Goal: Information Seeking & Learning: Learn about a topic

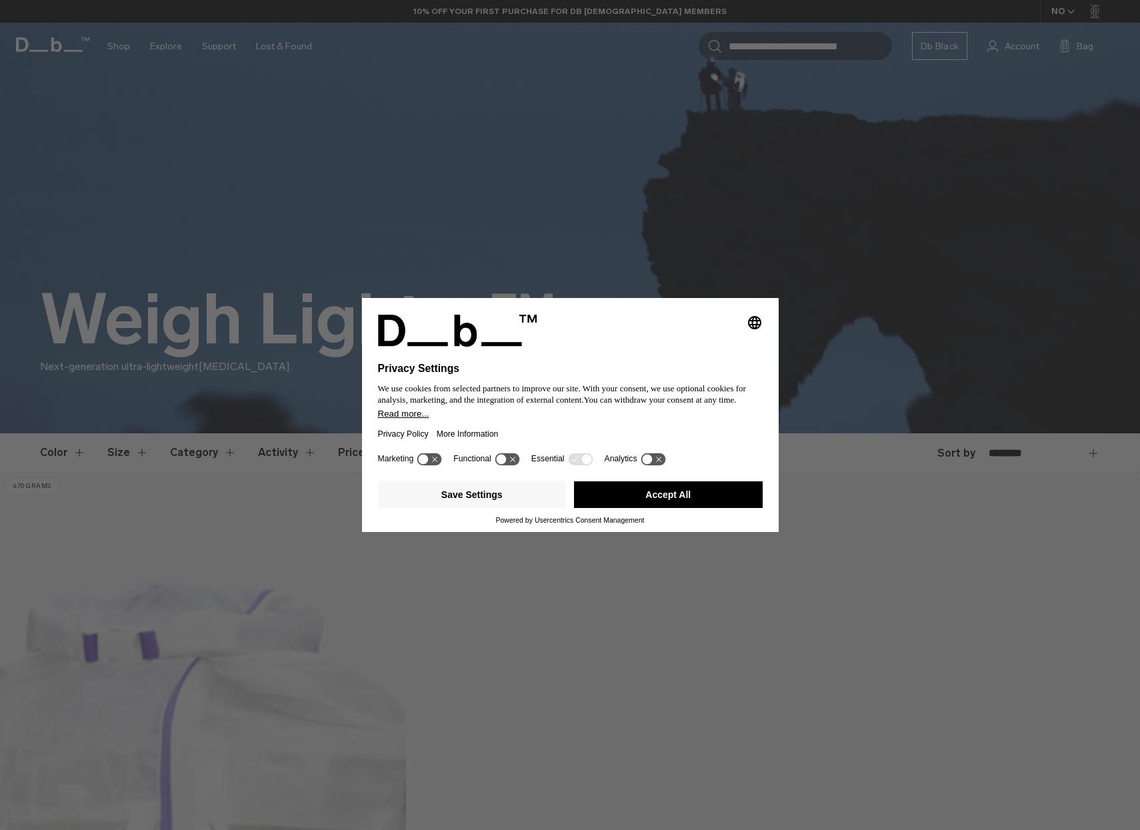
drag, startPoint x: 674, startPoint y: 491, endPoint x: 565, endPoint y: 551, distance: 124.7
click at [674, 491] on button "Accept All" at bounding box center [668, 494] width 189 height 27
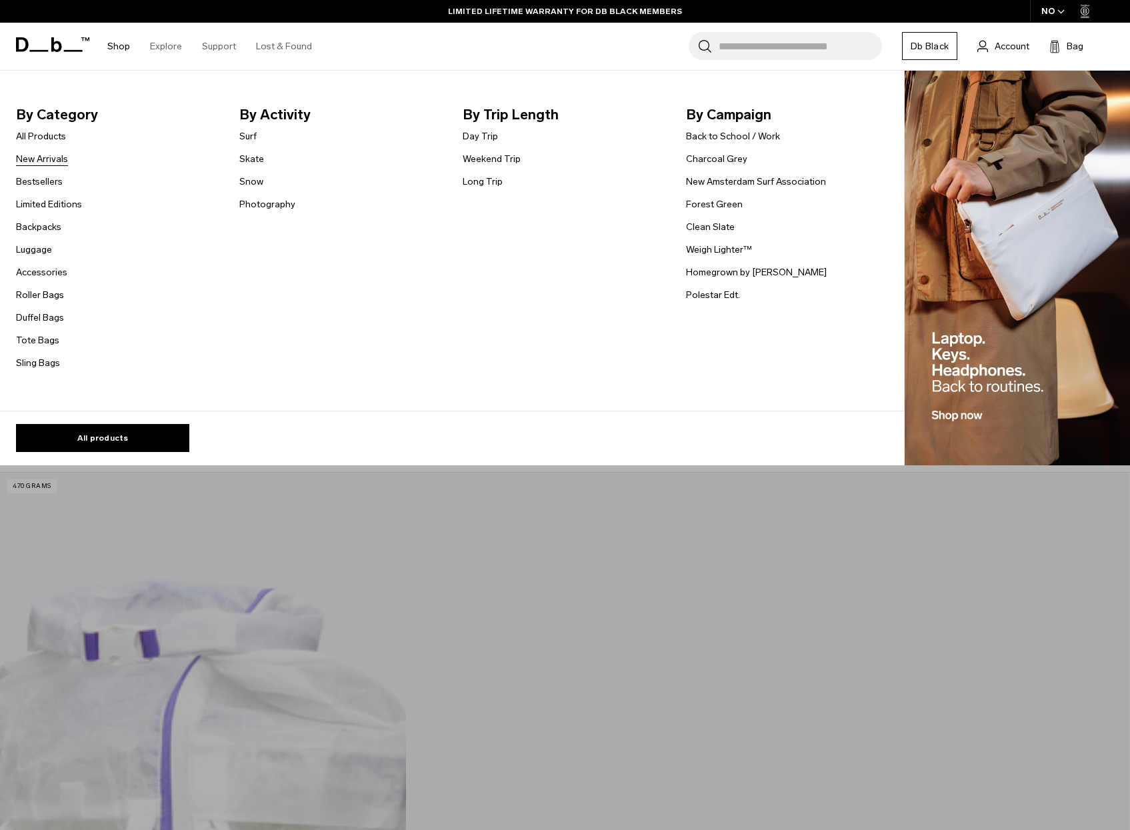
click at [30, 153] on link "New Arrivals" at bounding box center [42, 159] width 52 height 14
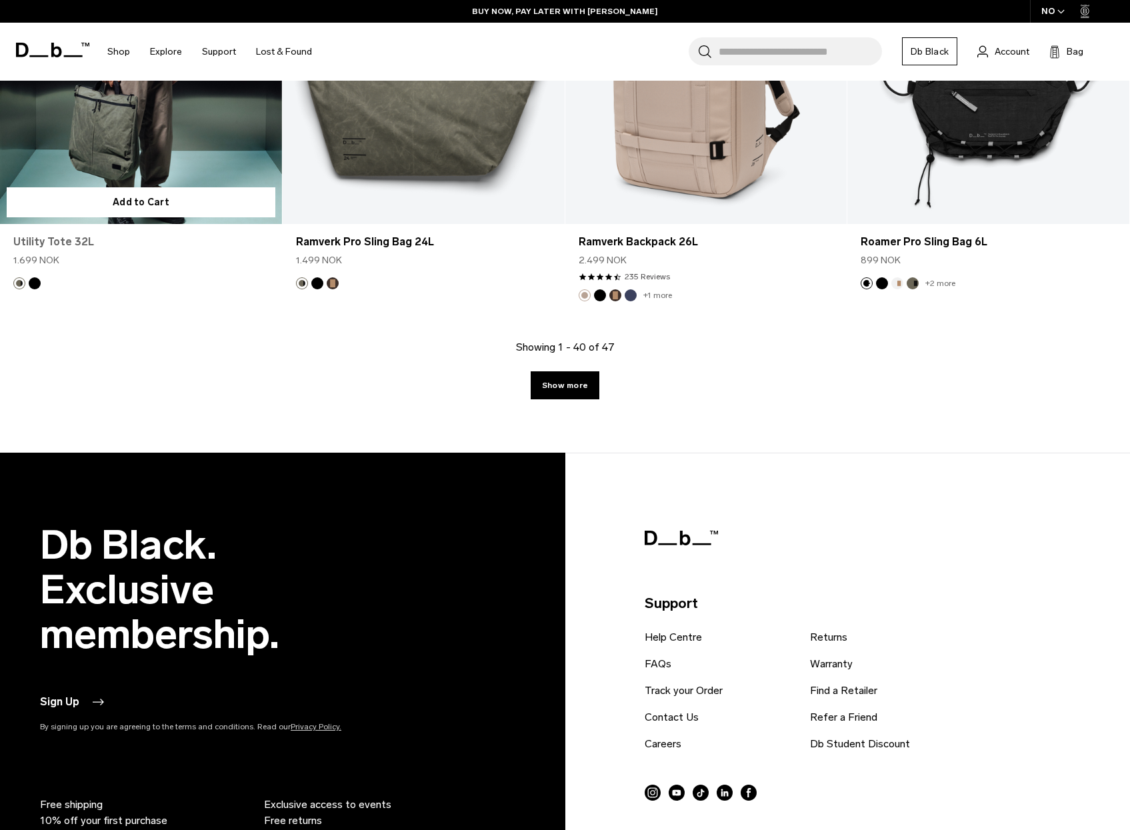
scroll to position [4333, 0]
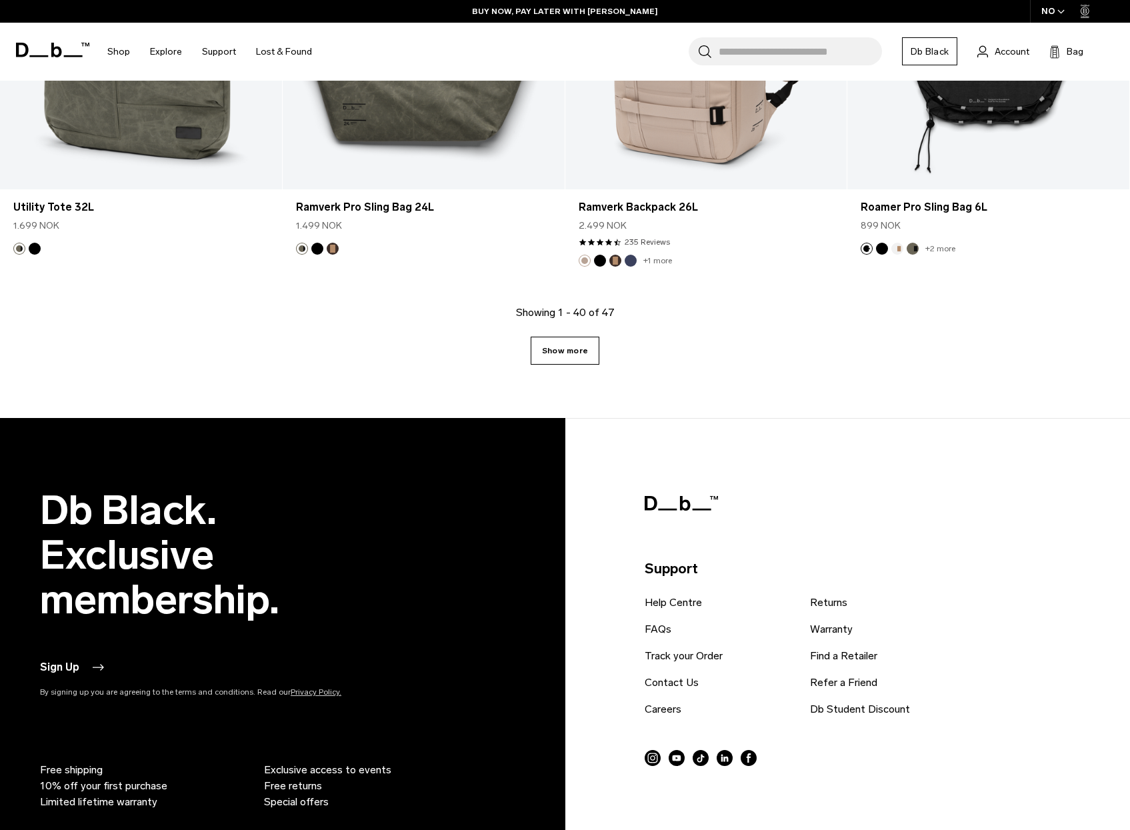
click at [568, 354] on link "Show more" at bounding box center [565, 351] width 69 height 28
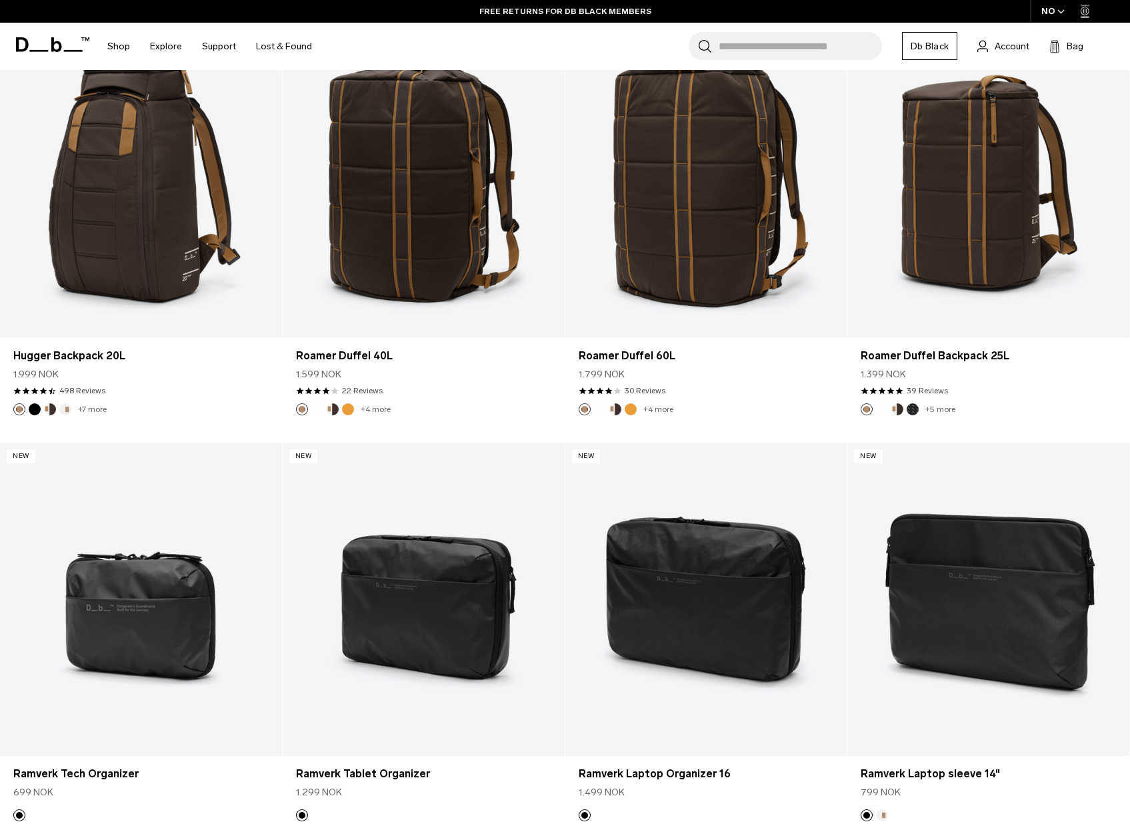
scroll to position [2736, 0]
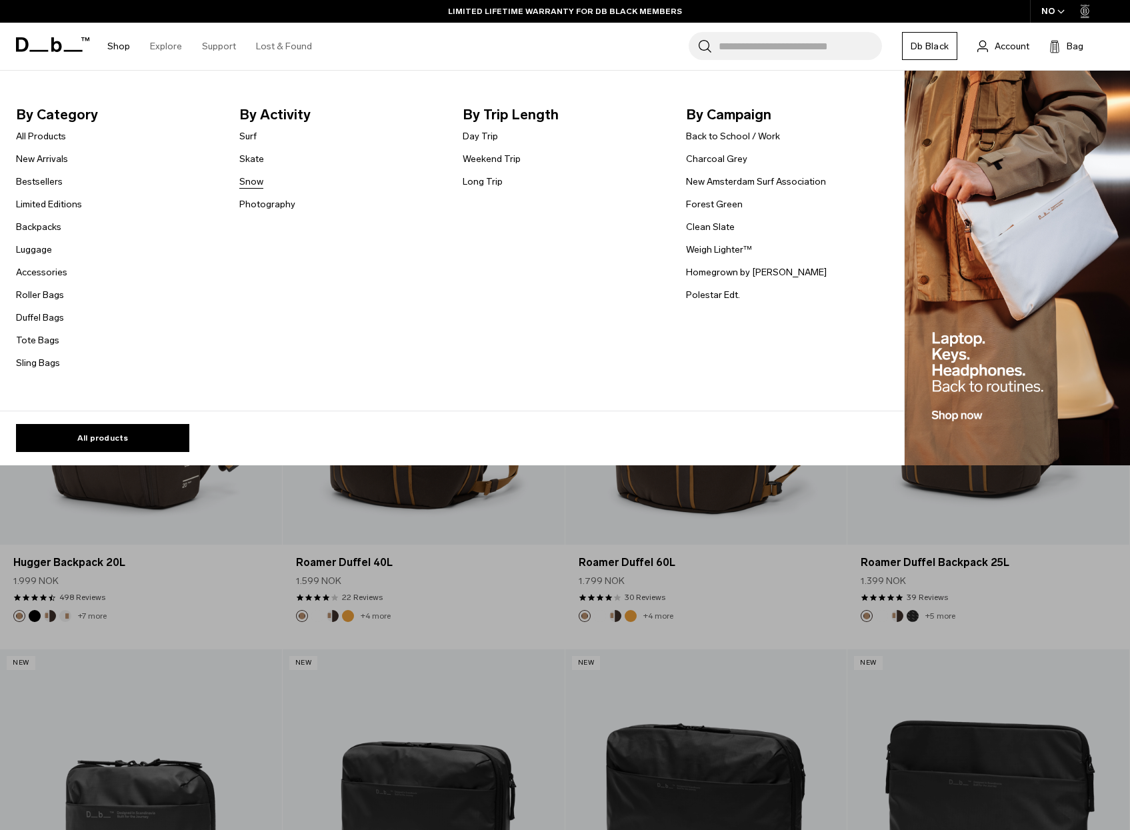
click at [251, 179] on link "Snow" at bounding box center [251, 182] width 24 height 14
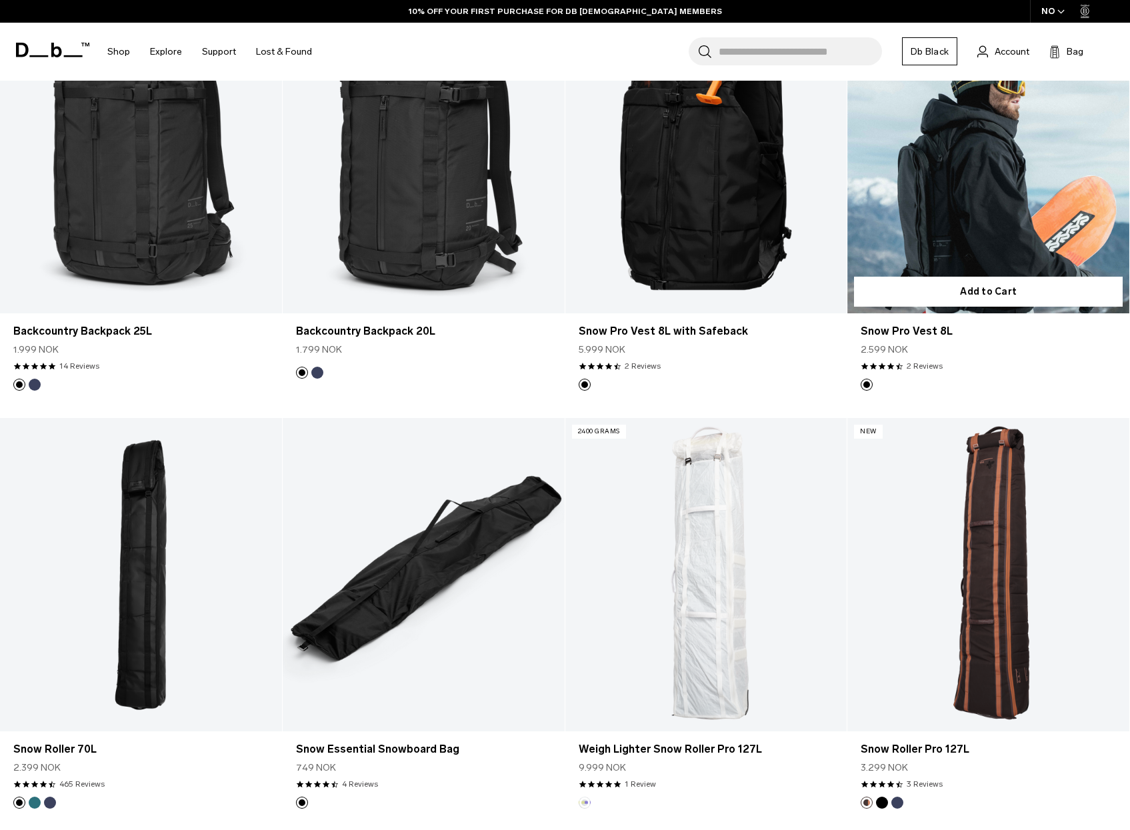
scroll to position [1067, 0]
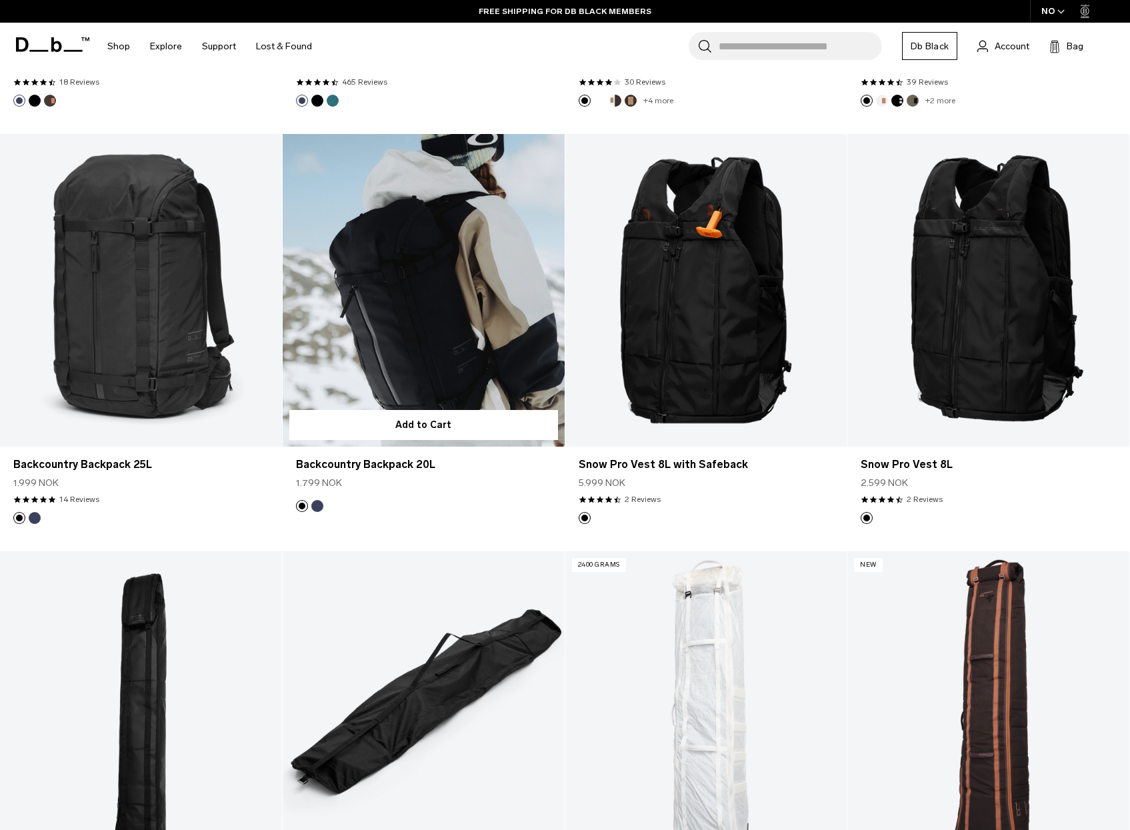
click at [395, 295] on link "Backcountry Backpack 20L" at bounding box center [424, 290] width 282 height 313
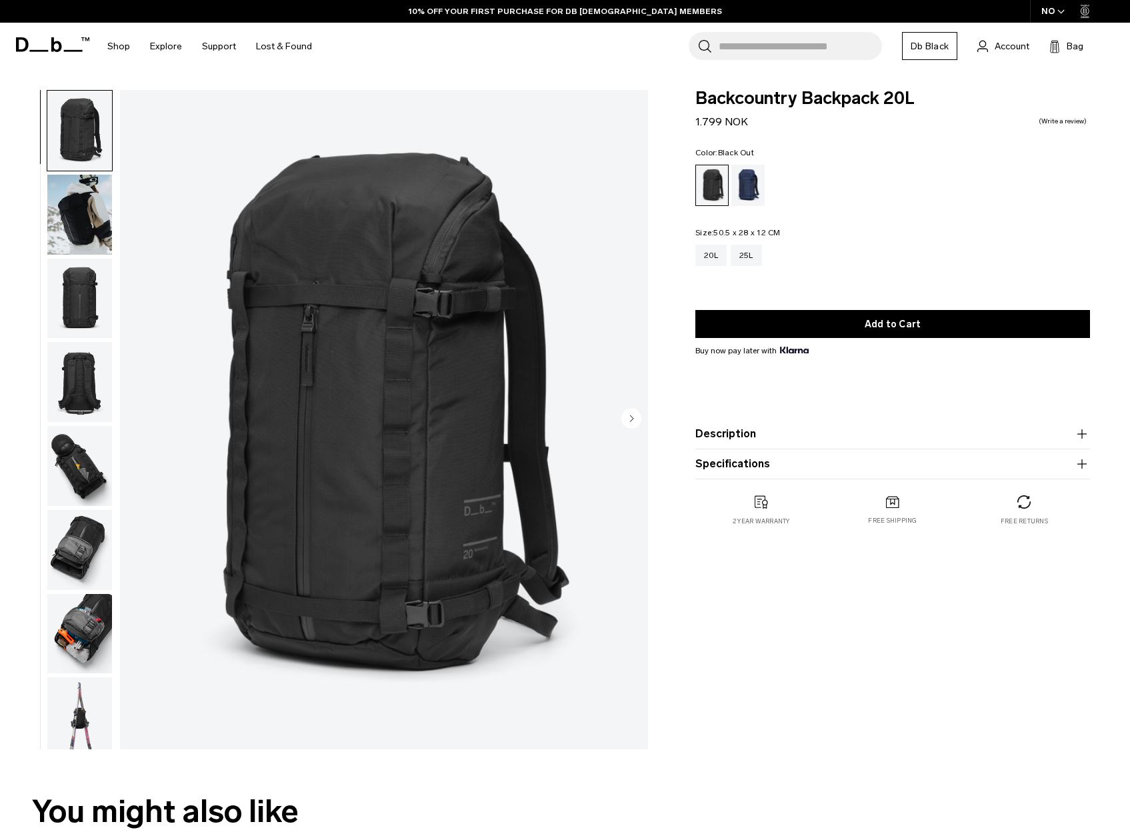
click at [88, 212] on img "button" at bounding box center [79, 215] width 65 height 80
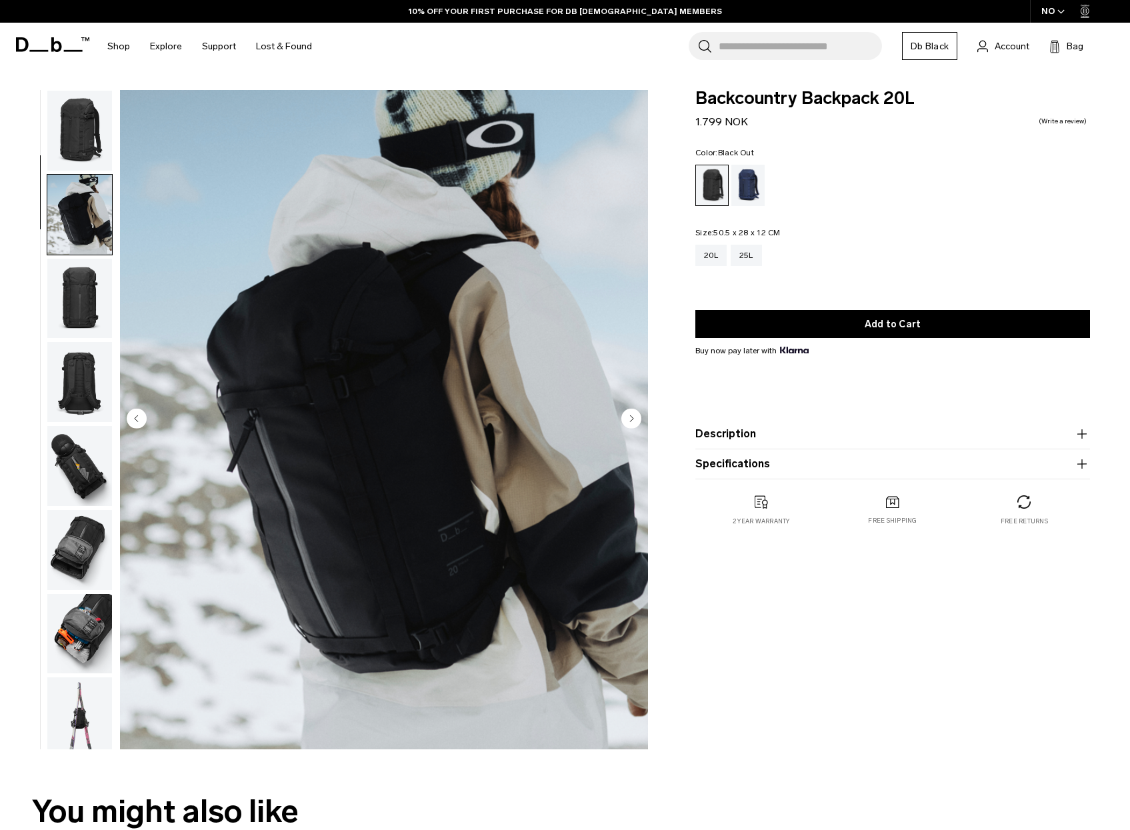
scroll to position [84, 0]
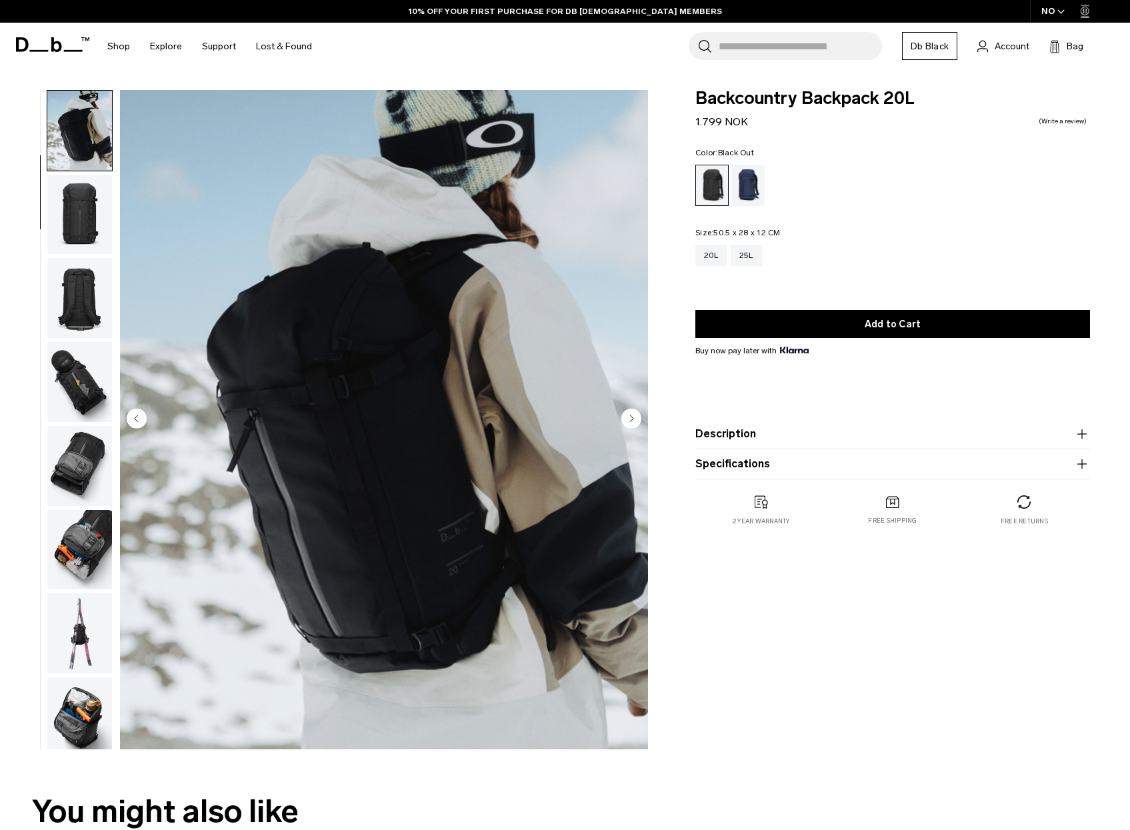
click at [81, 216] on img "button" at bounding box center [79, 215] width 65 height 80
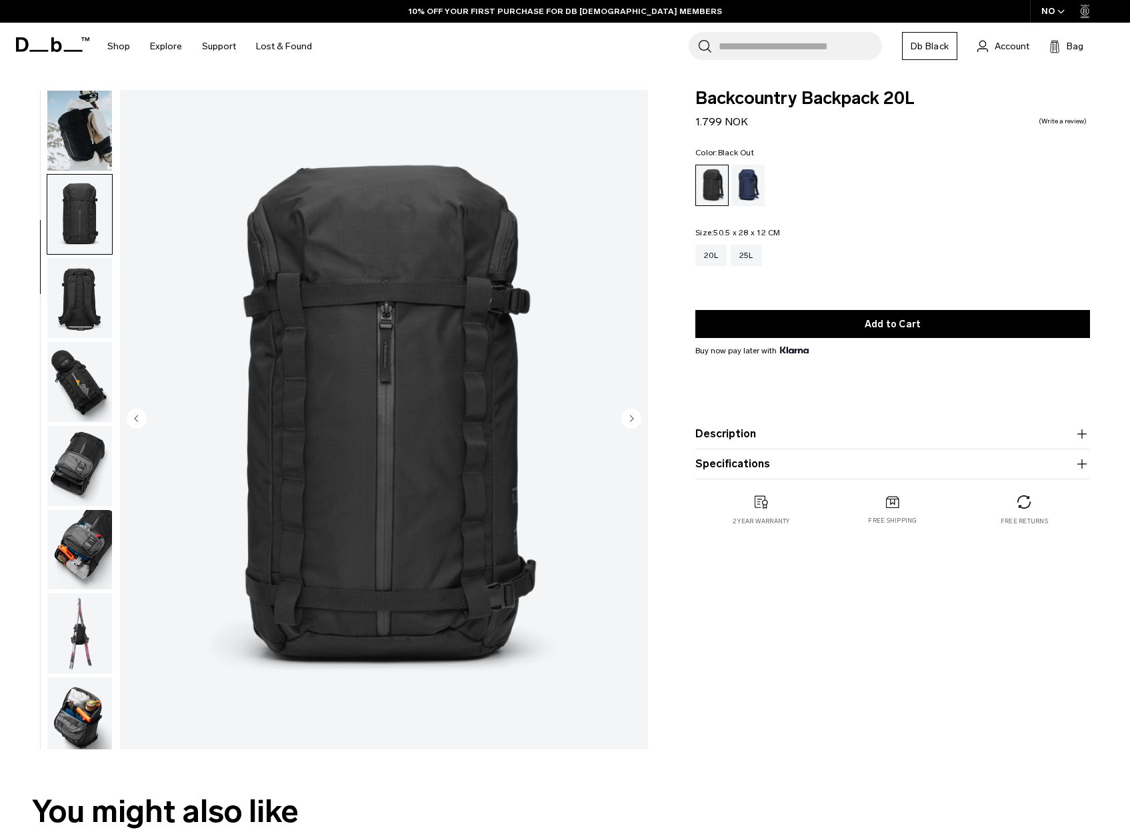
scroll to position [168, 0]
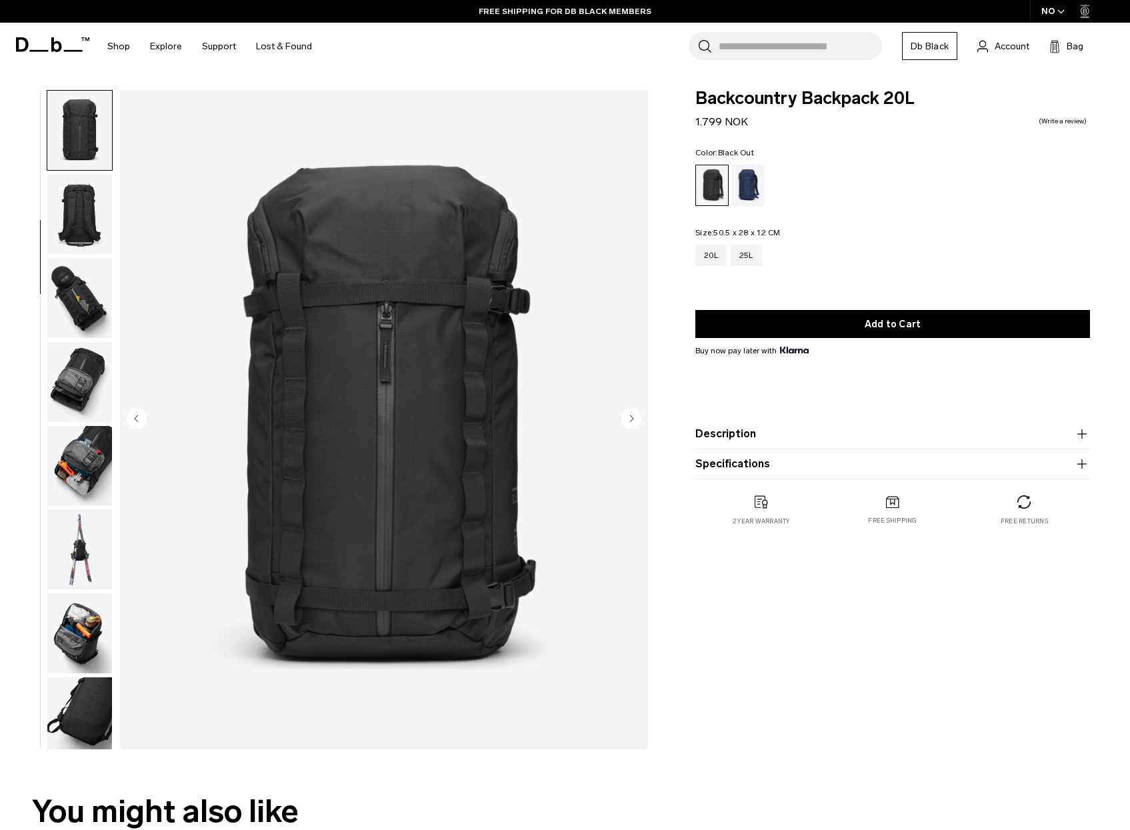
click at [79, 215] on img "button" at bounding box center [79, 214] width 65 height 80
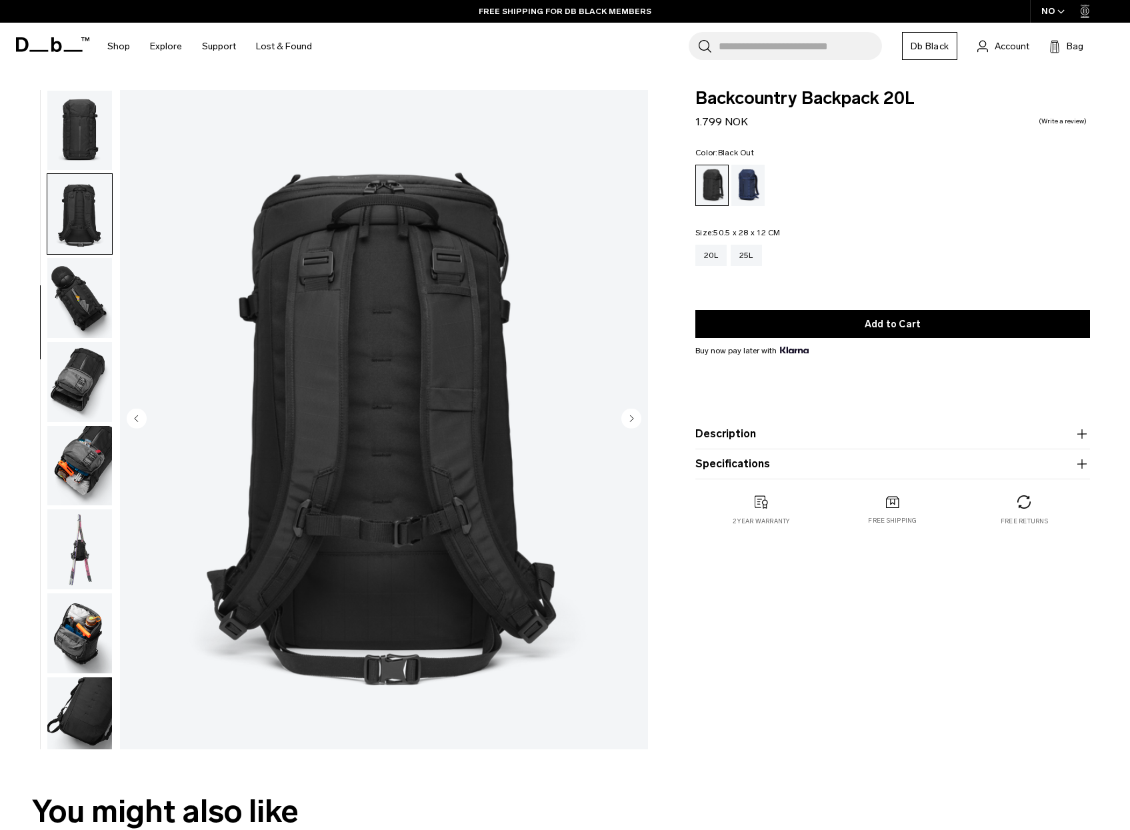
scroll to position [177, 0]
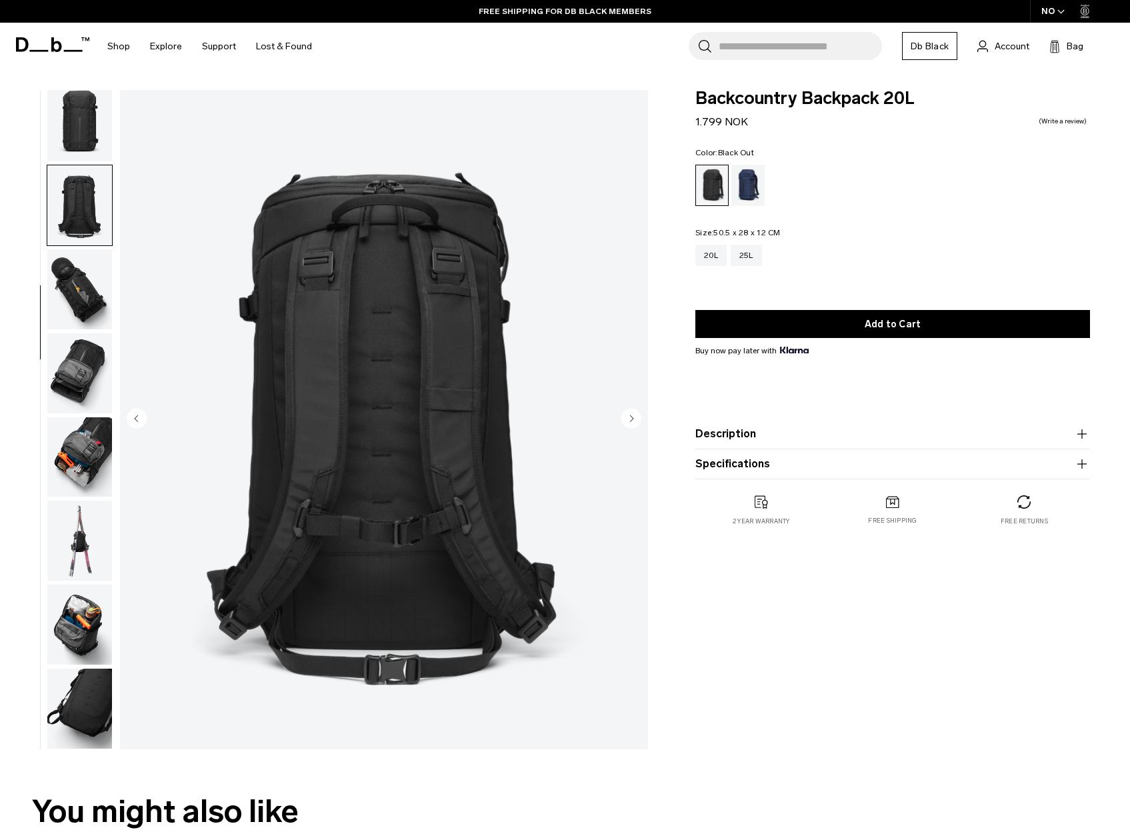
click at [75, 266] on img "button" at bounding box center [79, 289] width 65 height 80
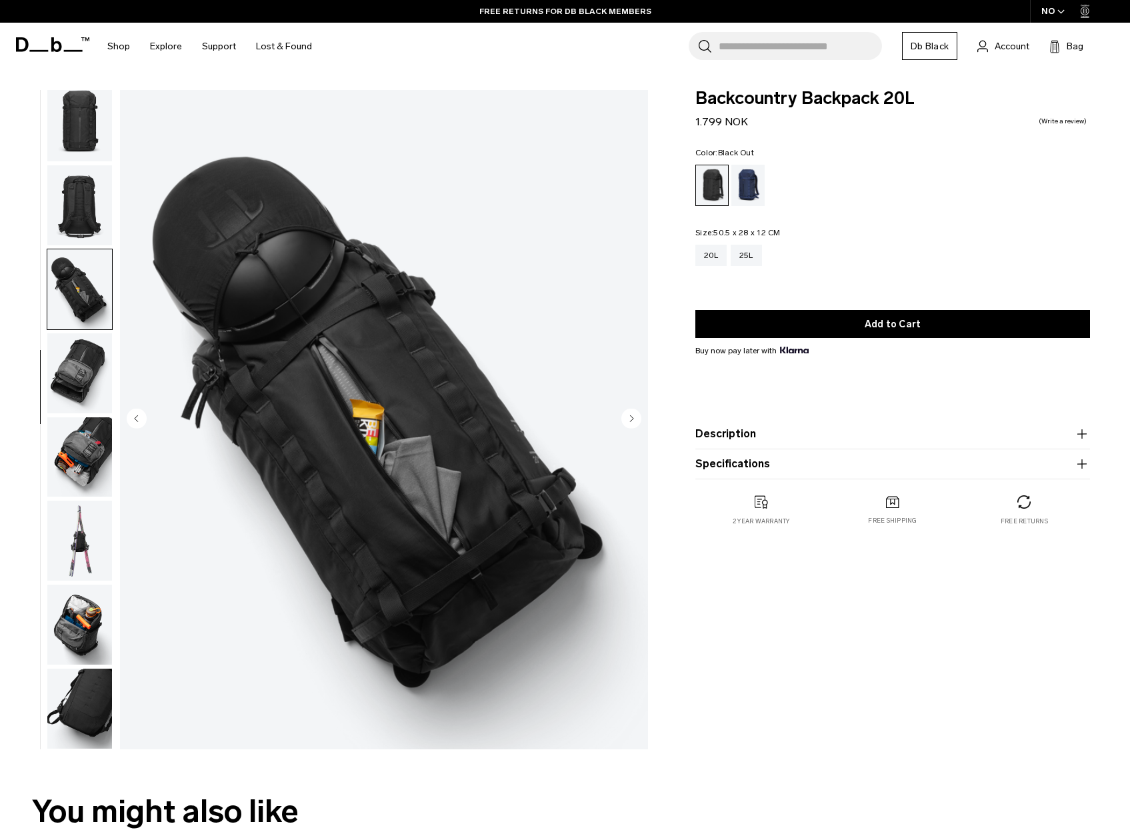
click at [77, 351] on img "button" at bounding box center [79, 373] width 65 height 80
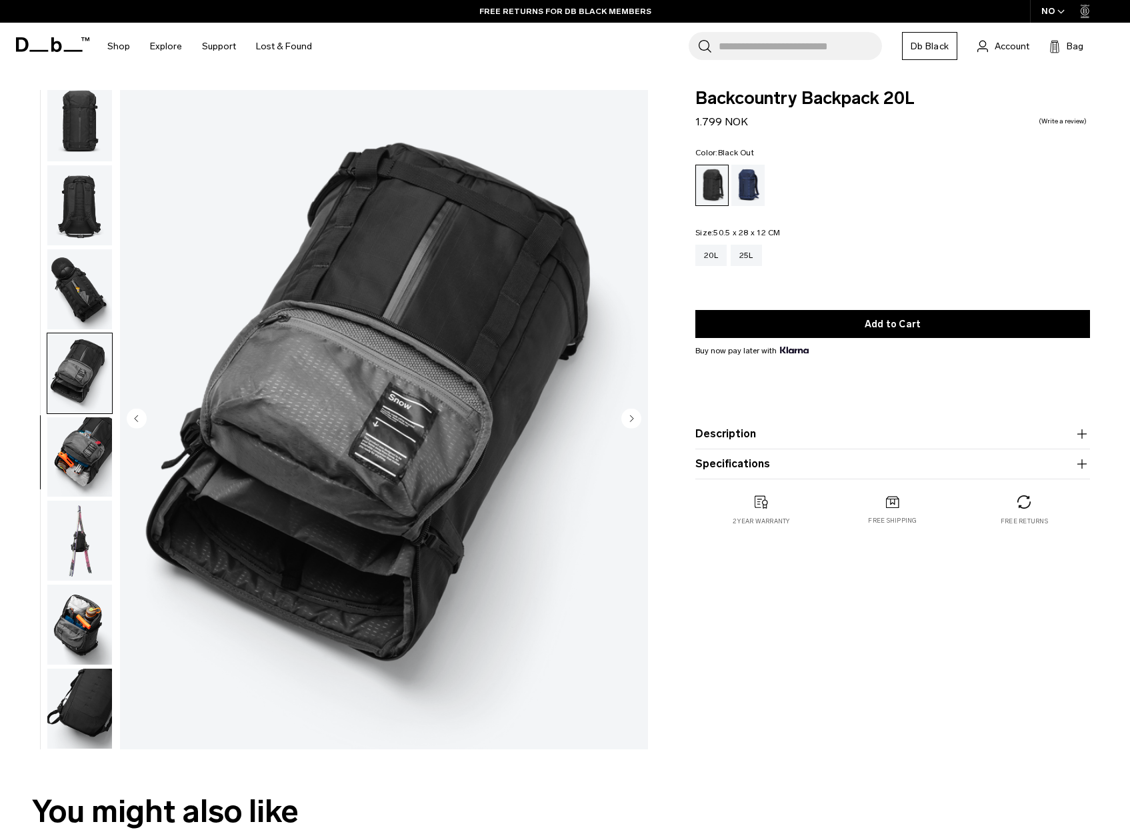
click at [76, 421] on img "button" at bounding box center [79, 457] width 65 height 80
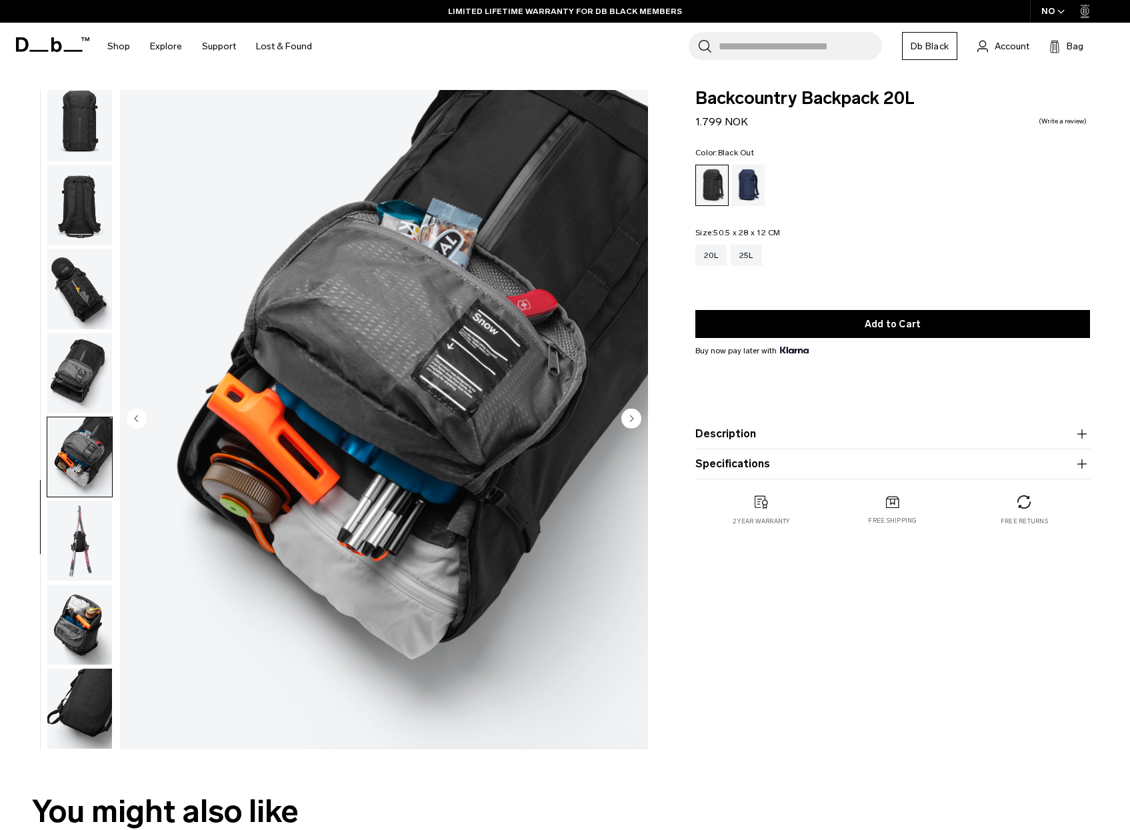
click at [81, 511] on img "button" at bounding box center [79, 541] width 65 height 80
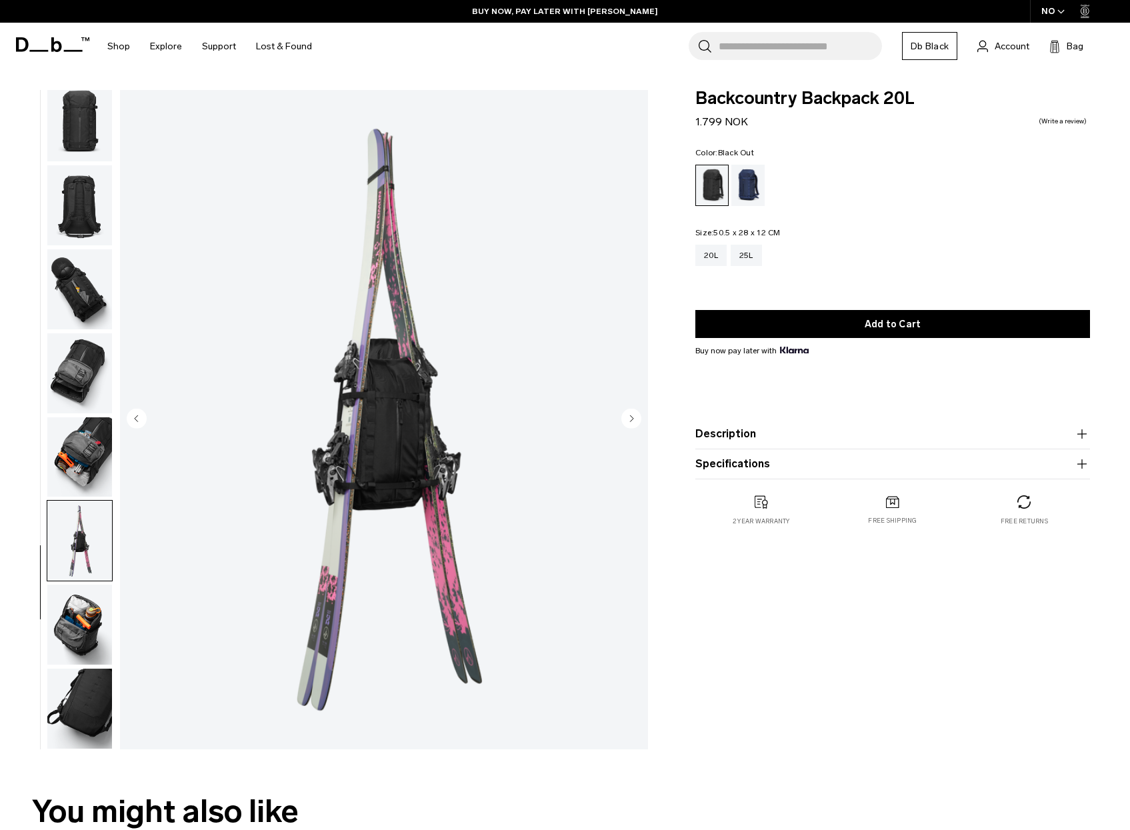
click at [70, 611] on img "button" at bounding box center [79, 625] width 65 height 80
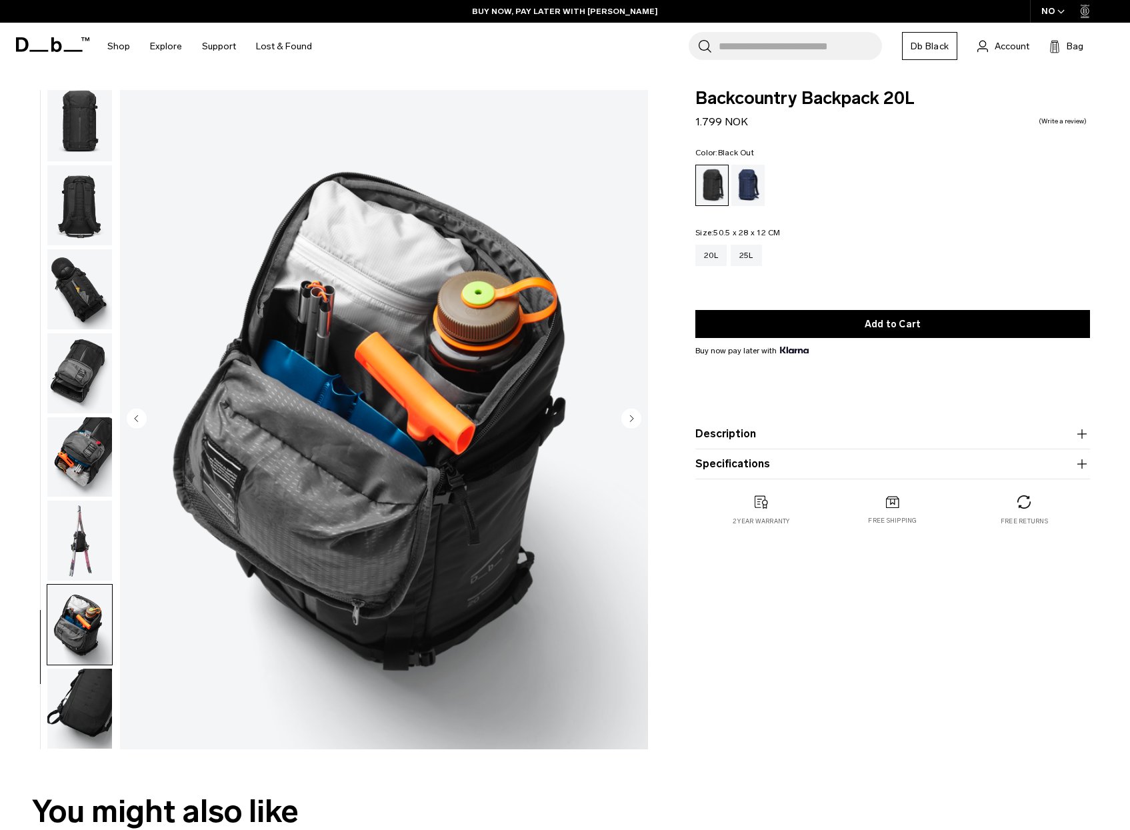
click at [70, 683] on img "button" at bounding box center [79, 709] width 65 height 80
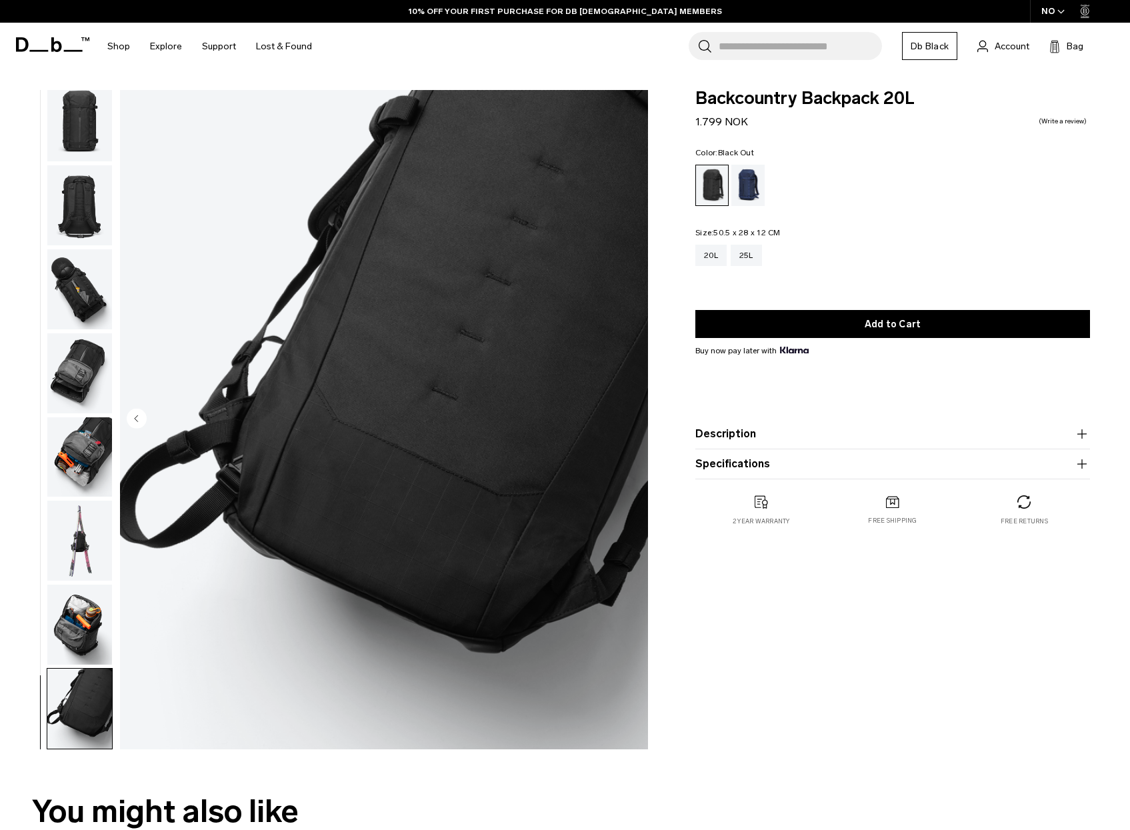
click at [71, 641] on img "button" at bounding box center [79, 625] width 65 height 80
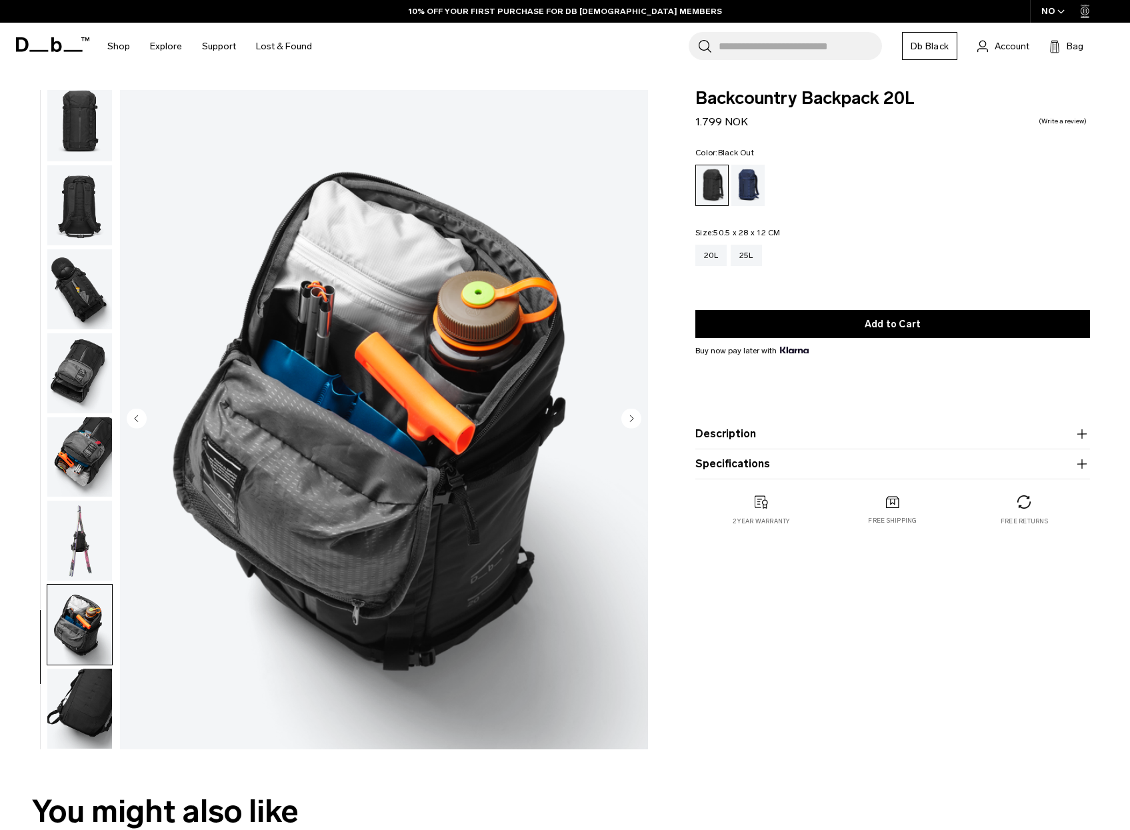
click at [78, 543] on img "button" at bounding box center [79, 541] width 65 height 80
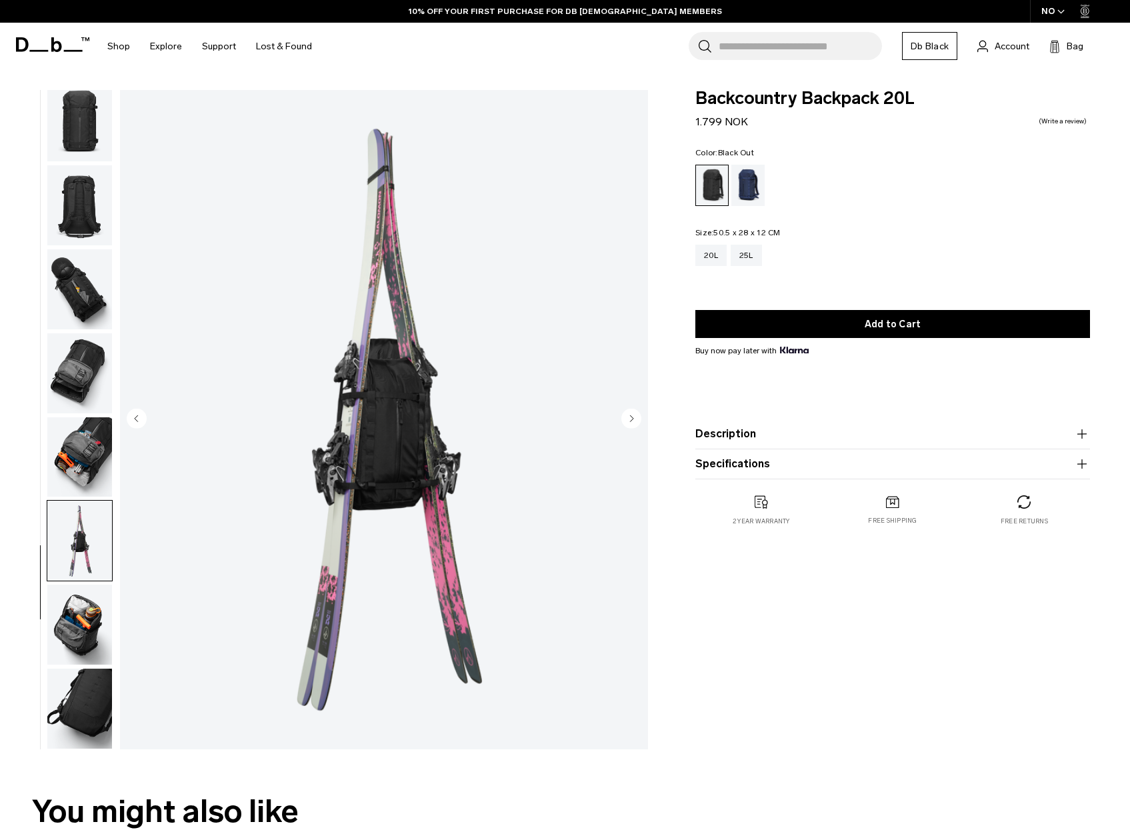
click at [75, 443] on img "button" at bounding box center [79, 457] width 65 height 80
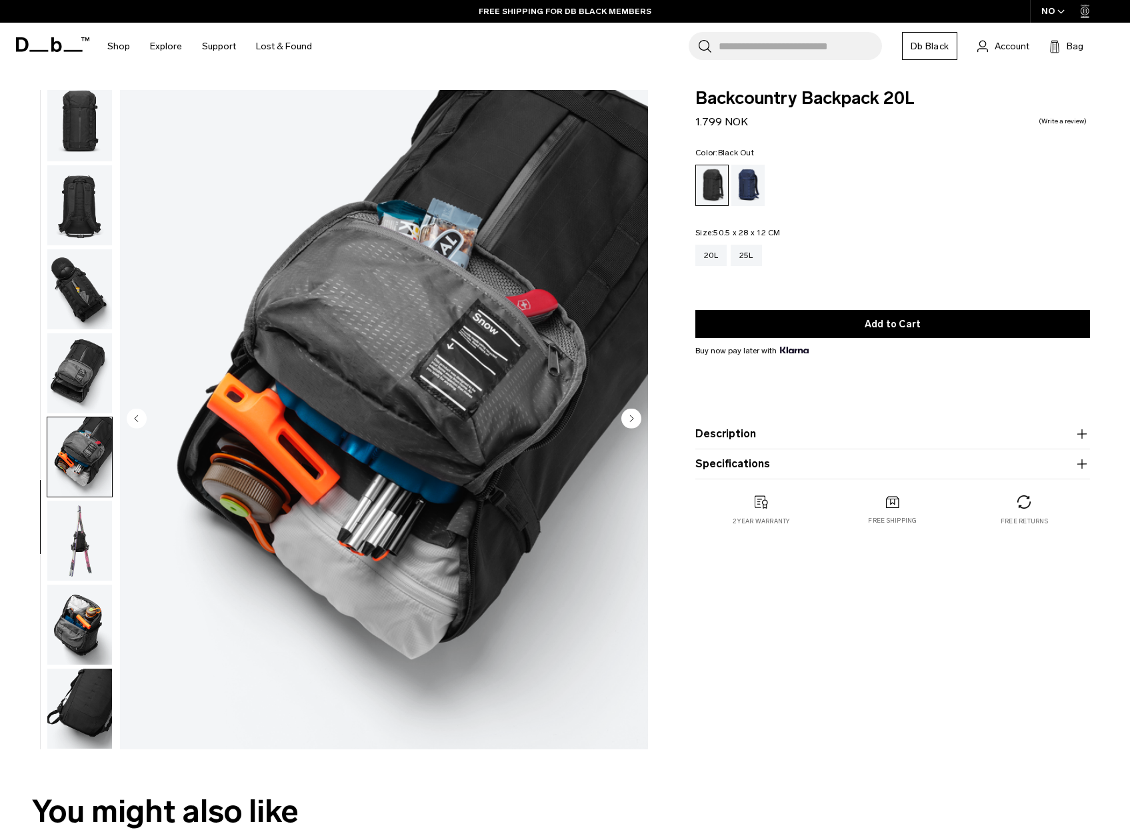
click at [77, 391] on img "button" at bounding box center [79, 373] width 65 height 80
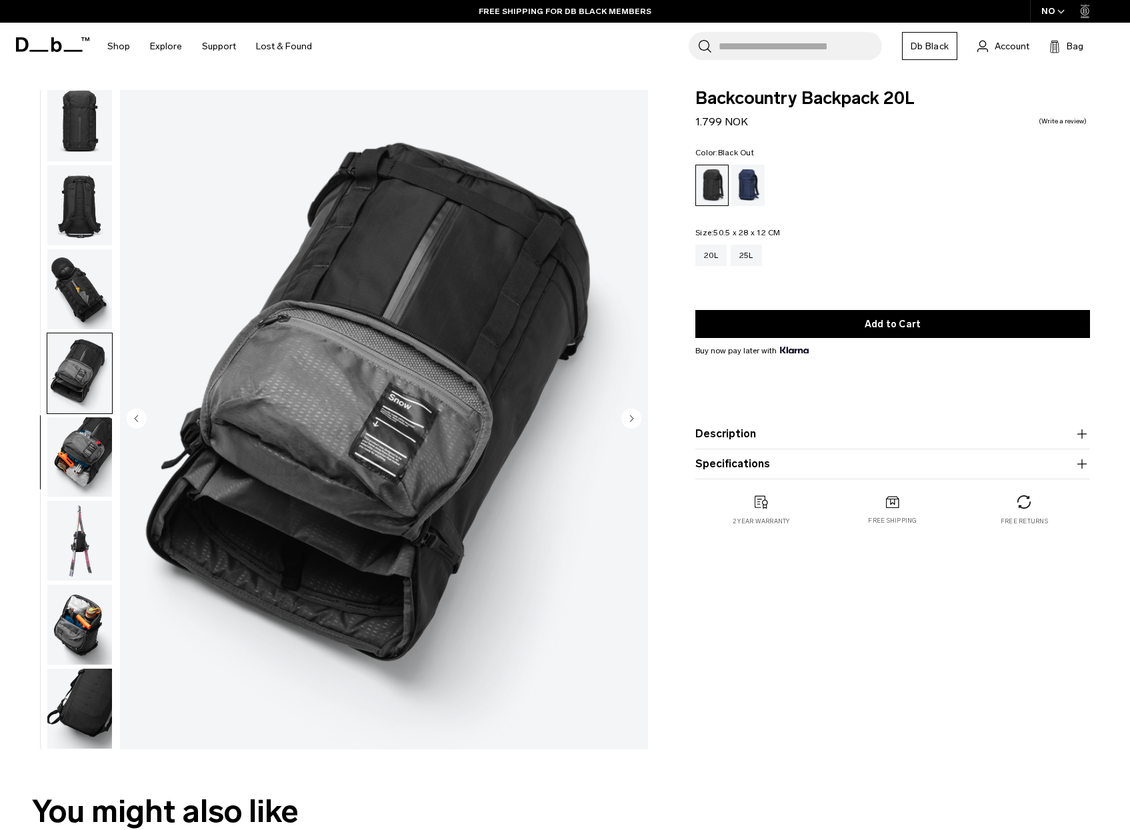
scroll to position [110, 0]
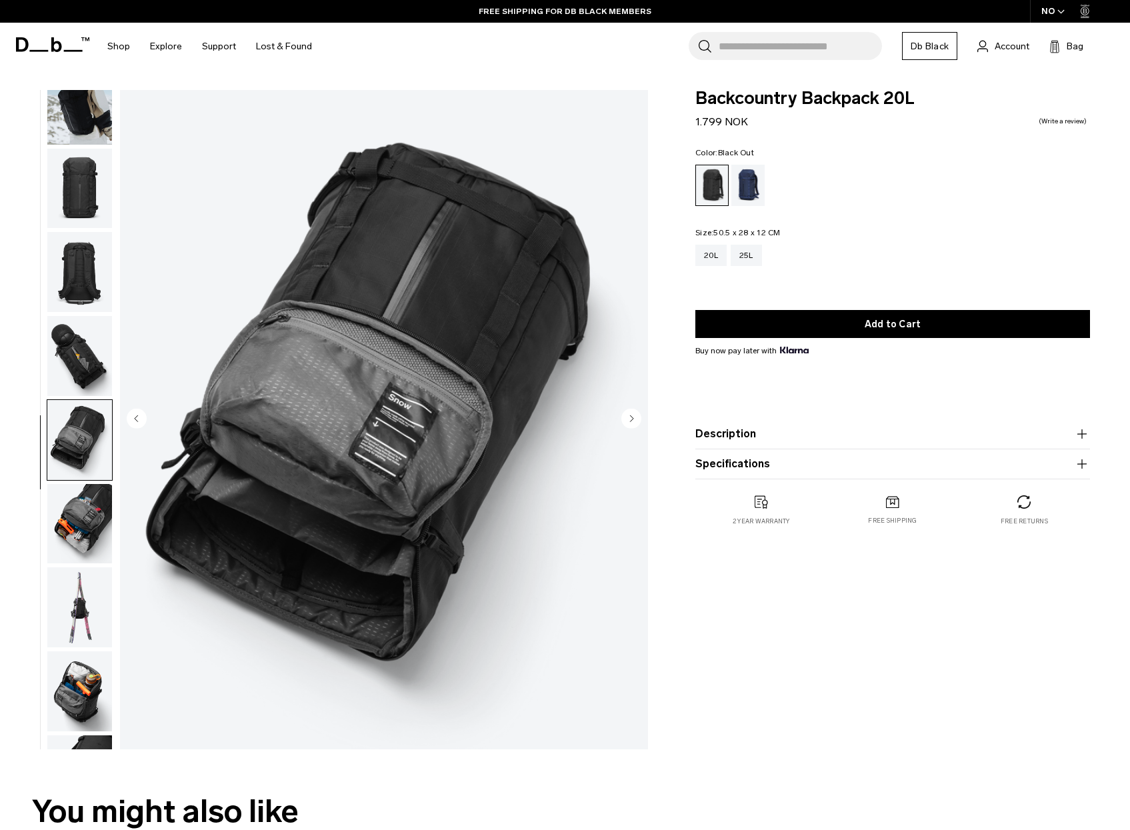
click at [73, 363] on img "button" at bounding box center [79, 356] width 65 height 80
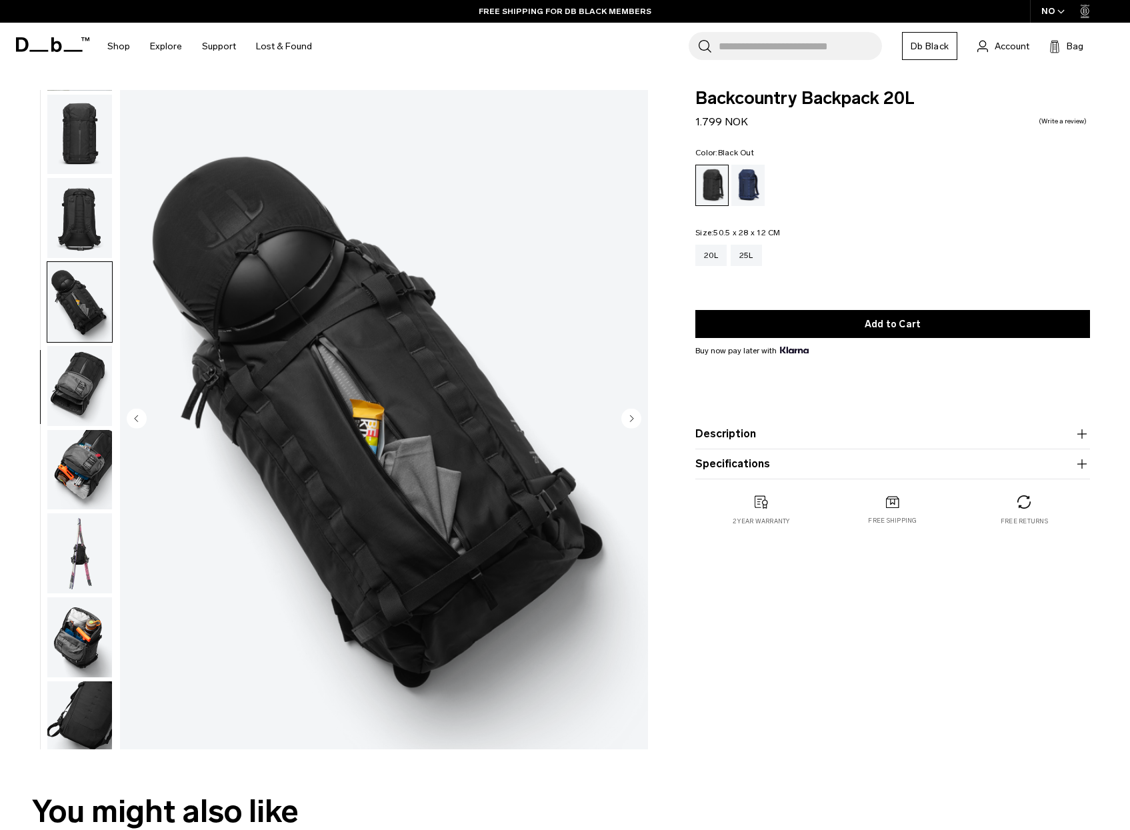
scroll to position [177, 0]
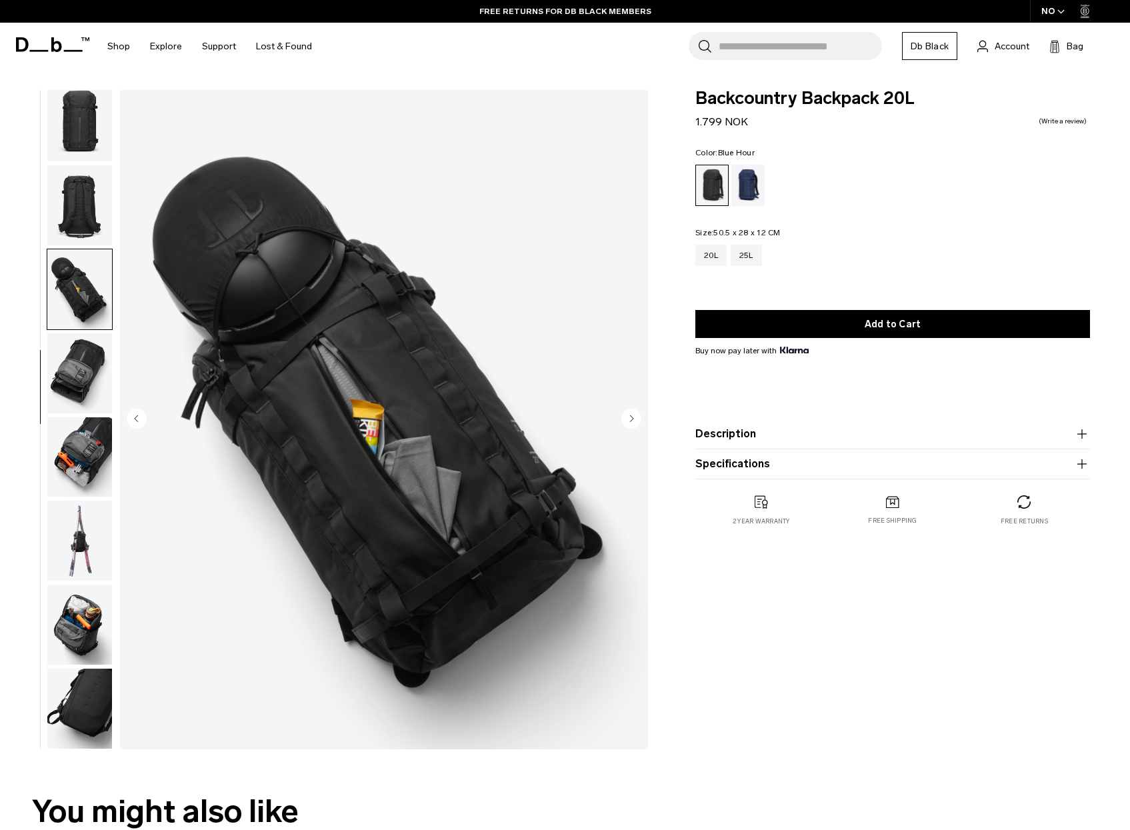
click at [750, 177] on div "Blue Hour" at bounding box center [748, 185] width 34 height 41
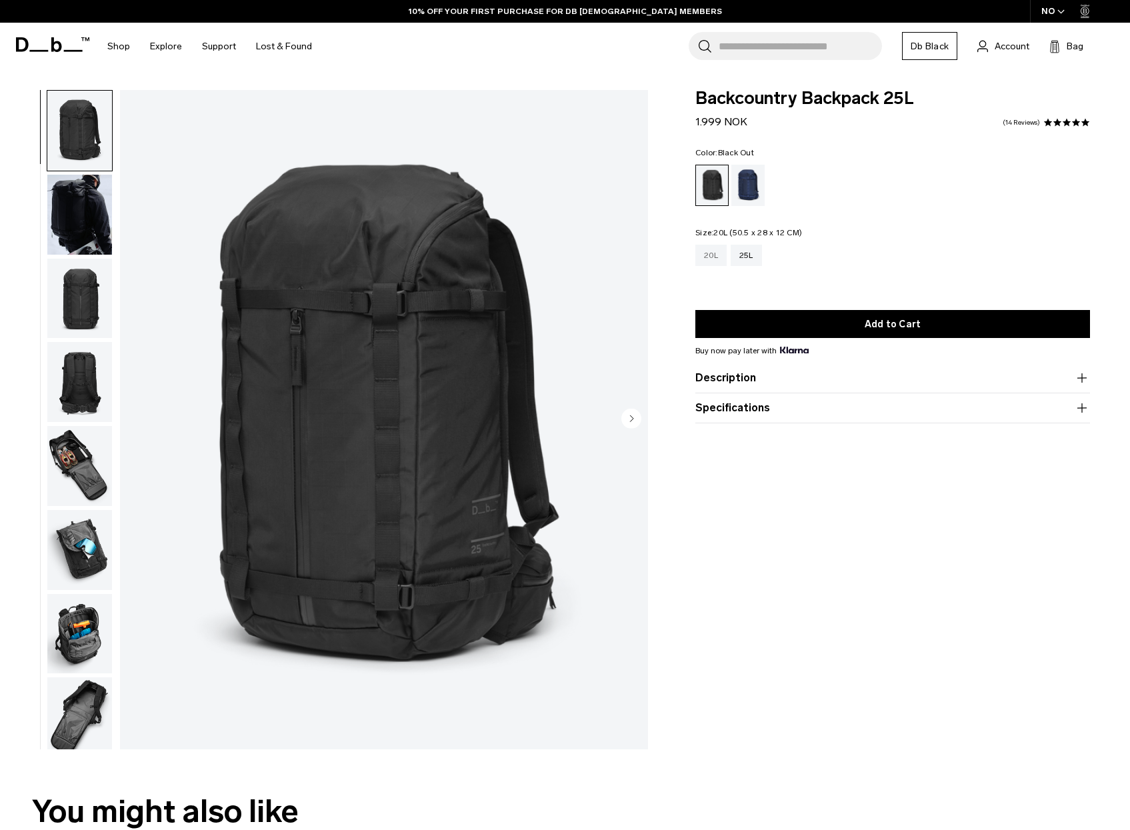
click at [706, 257] on div "20L" at bounding box center [710, 255] width 31 height 21
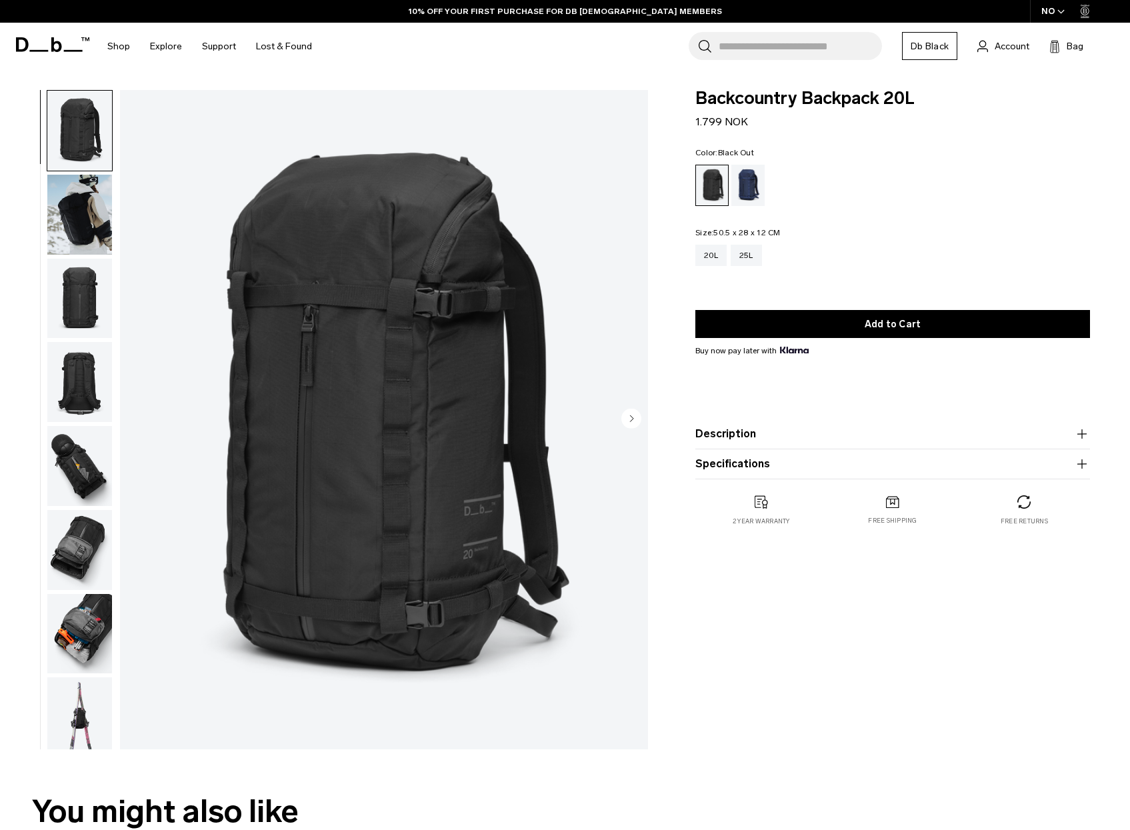
click at [82, 227] on img "button" at bounding box center [79, 215] width 65 height 80
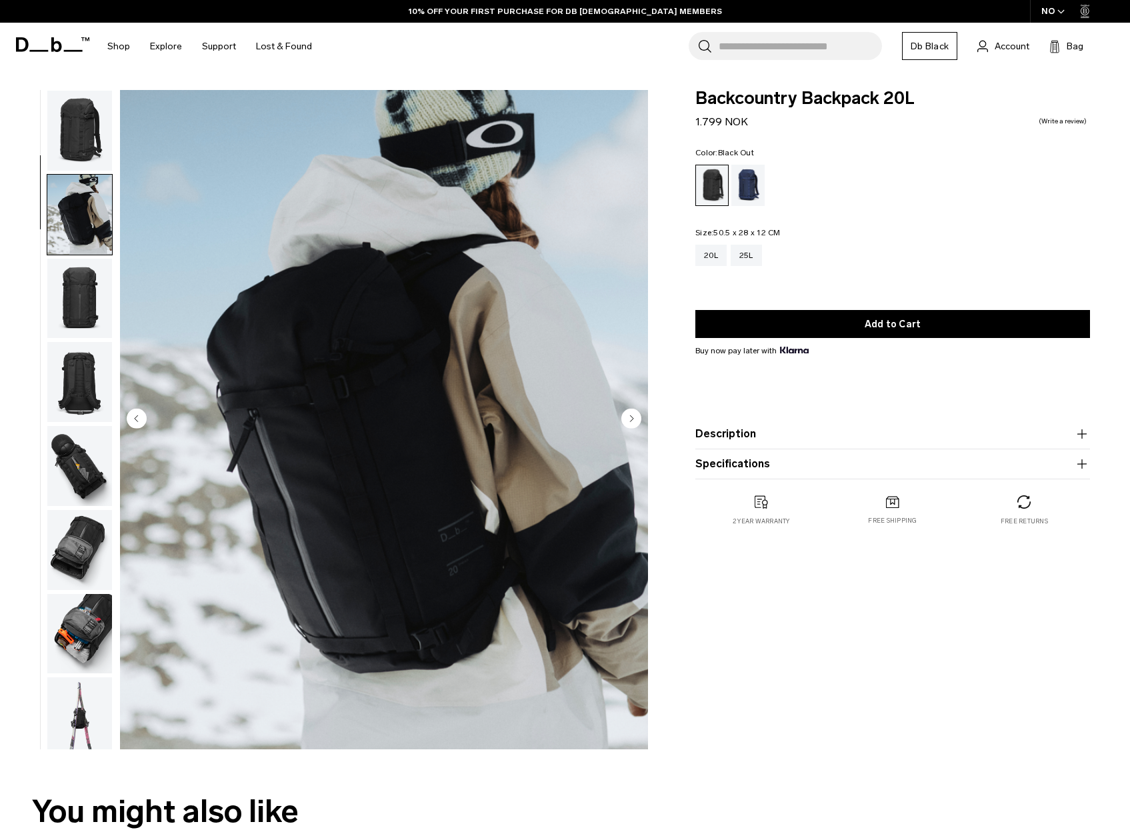
scroll to position [84, 0]
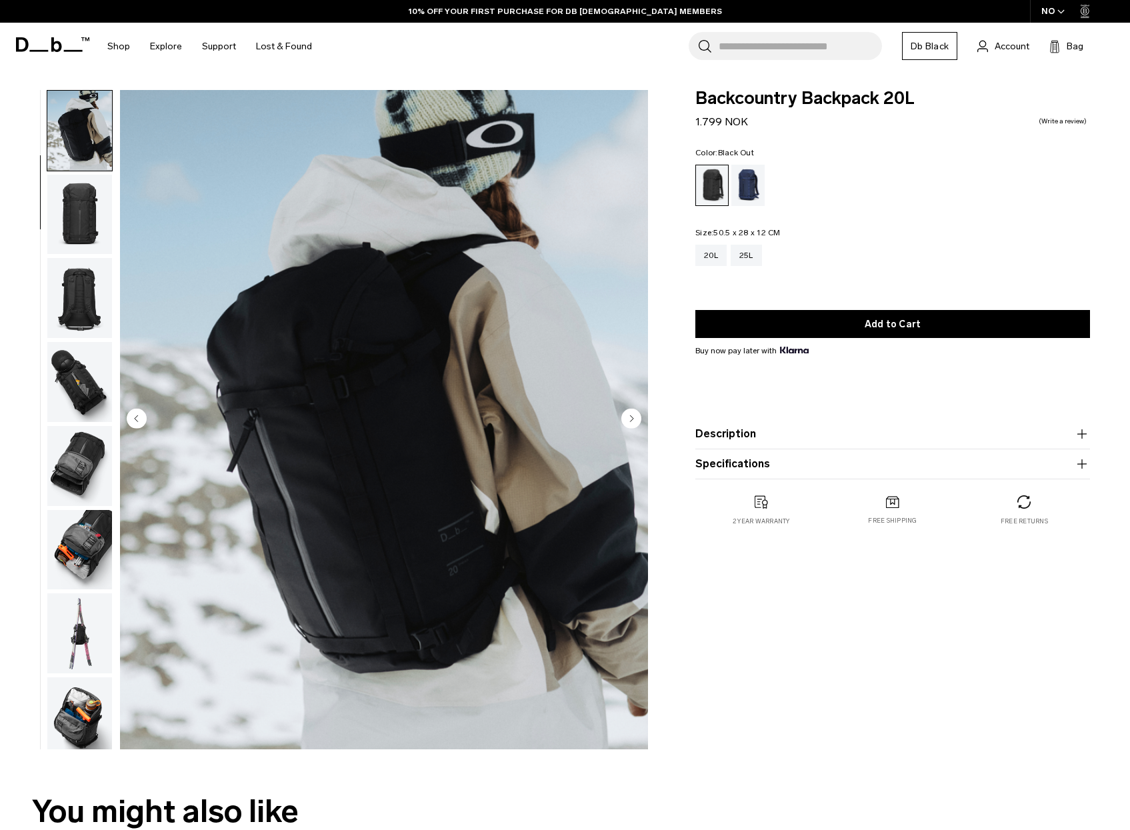
click at [85, 239] on img "button" at bounding box center [79, 215] width 65 height 80
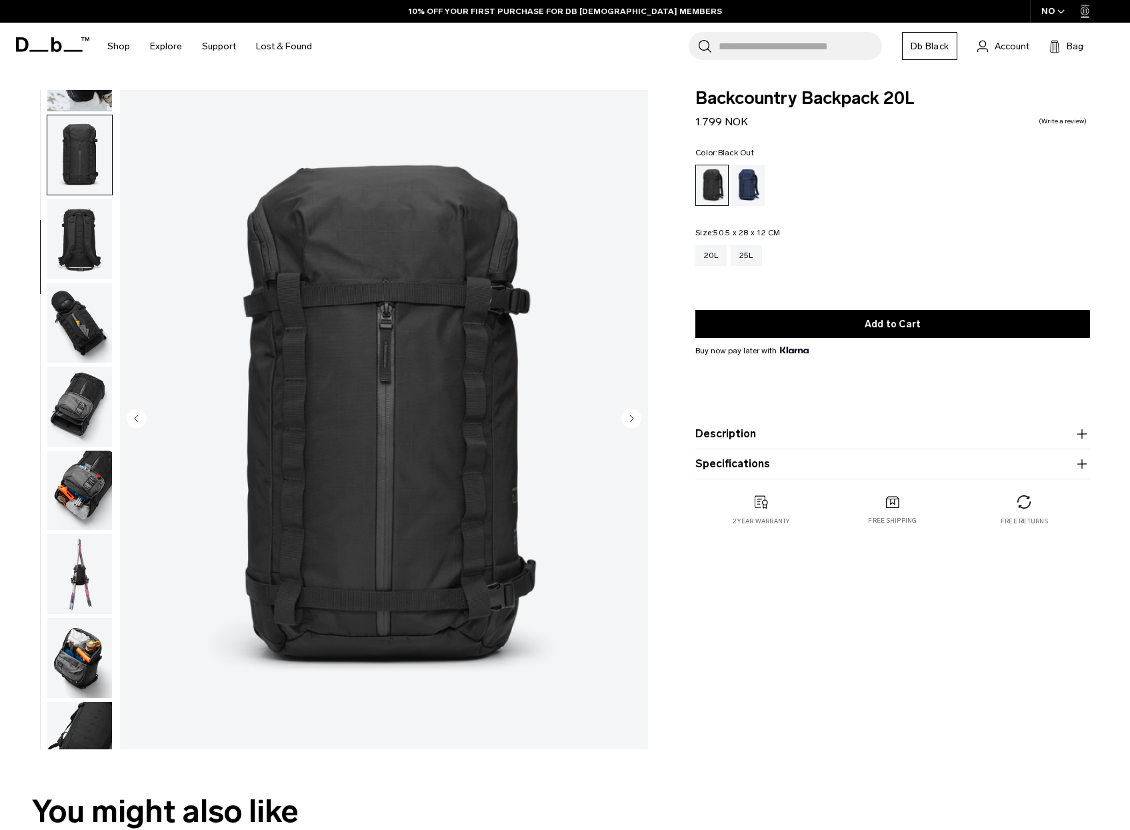
scroll to position [168, 0]
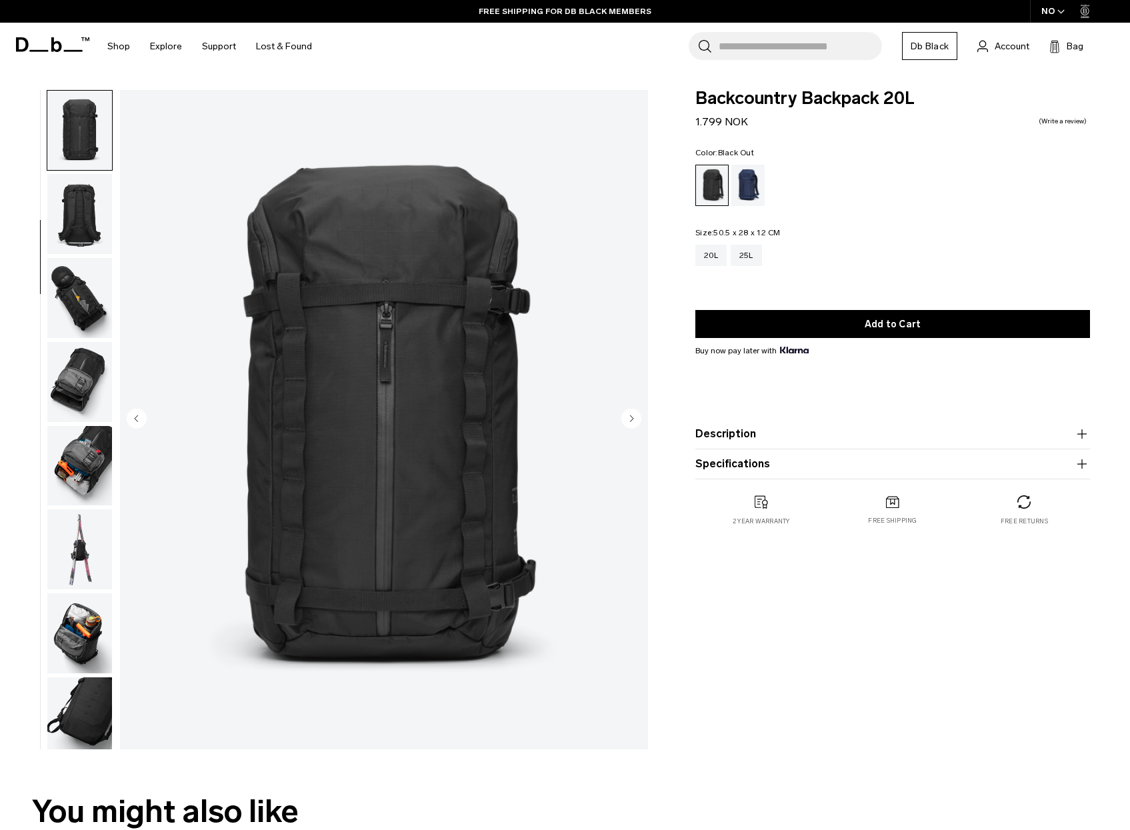
click at [84, 225] on img "button" at bounding box center [79, 214] width 65 height 80
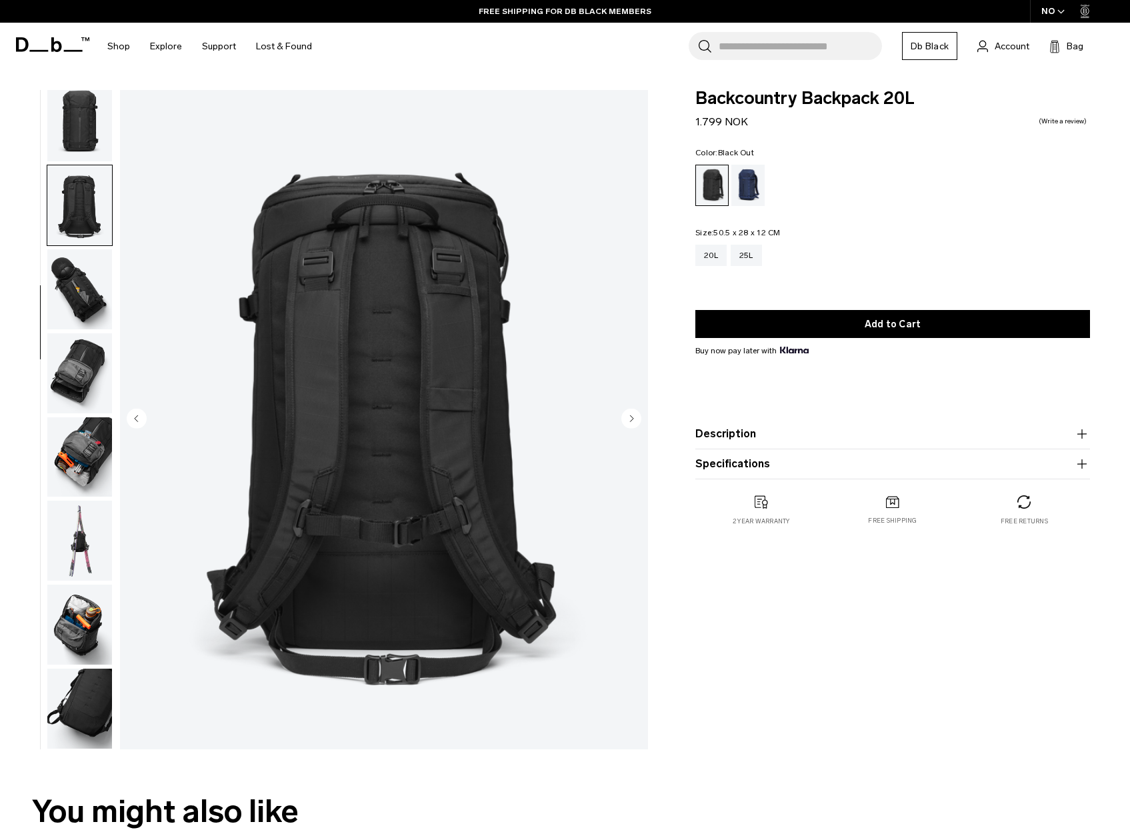
click at [81, 269] on img "button" at bounding box center [79, 289] width 65 height 80
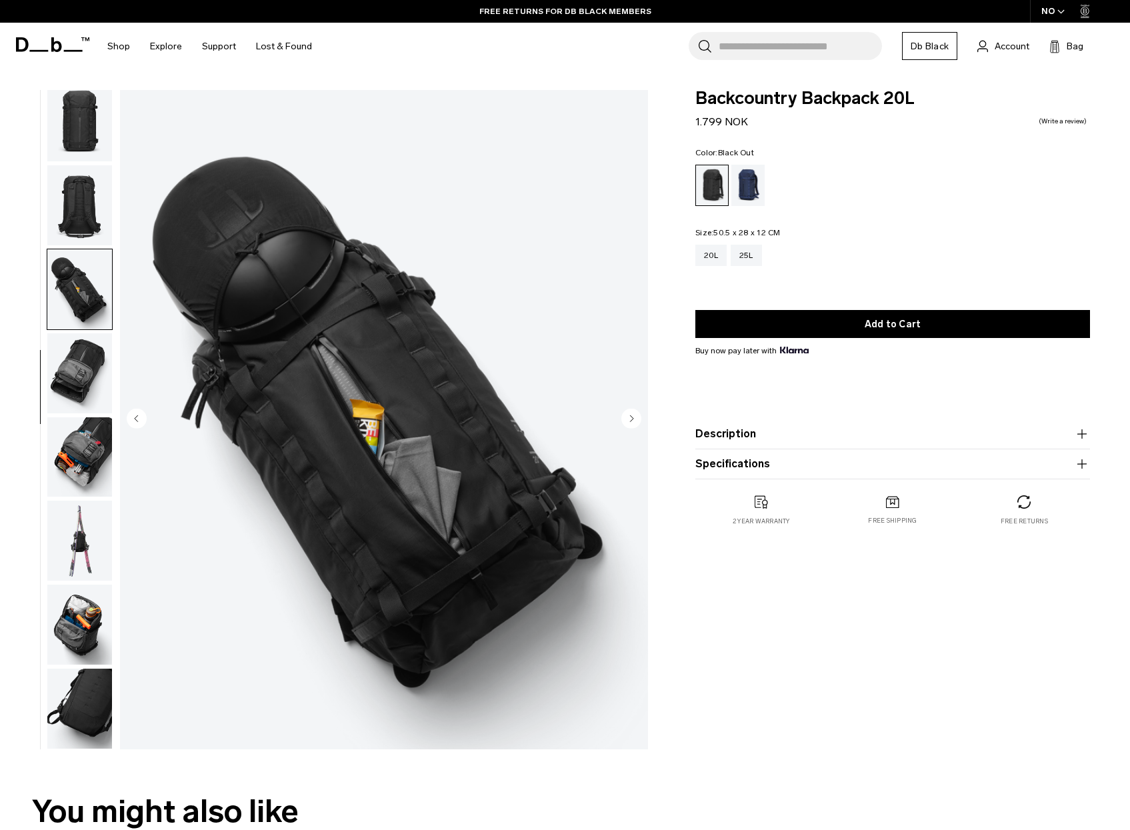
click at [79, 357] on img "button" at bounding box center [79, 373] width 65 height 80
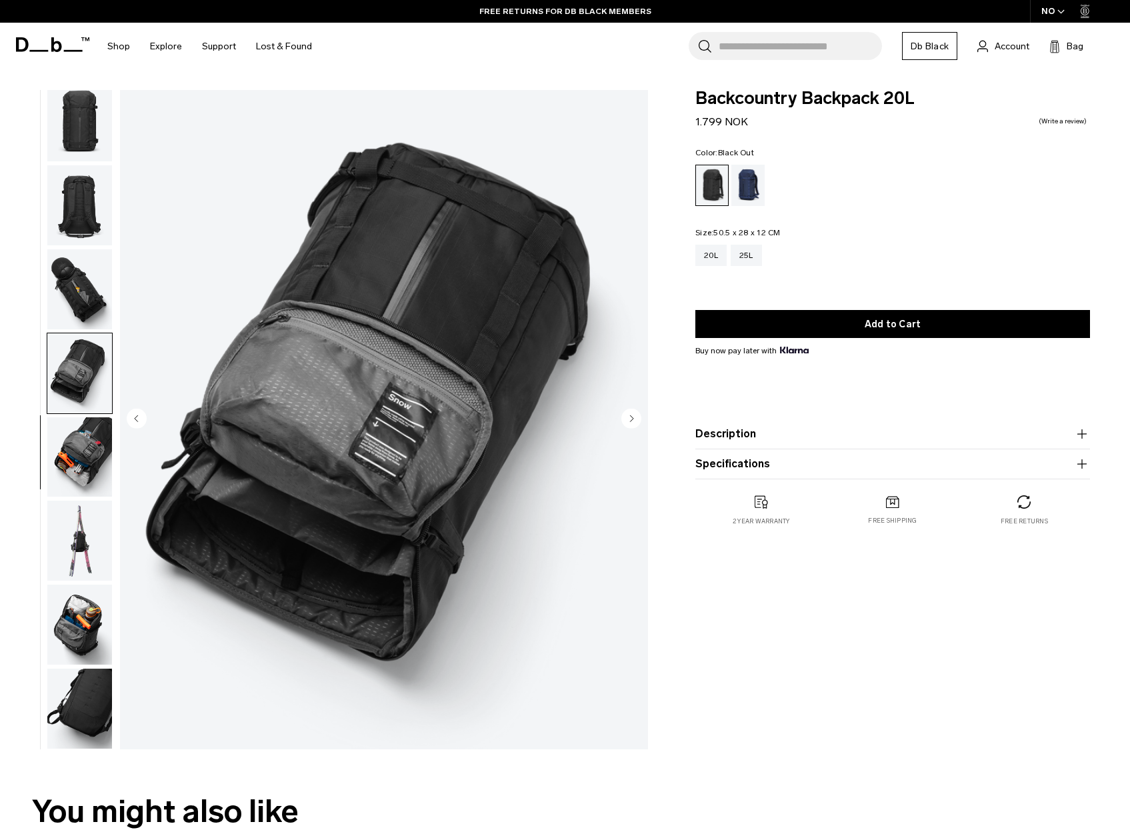
click at [70, 446] on img "button" at bounding box center [79, 457] width 65 height 80
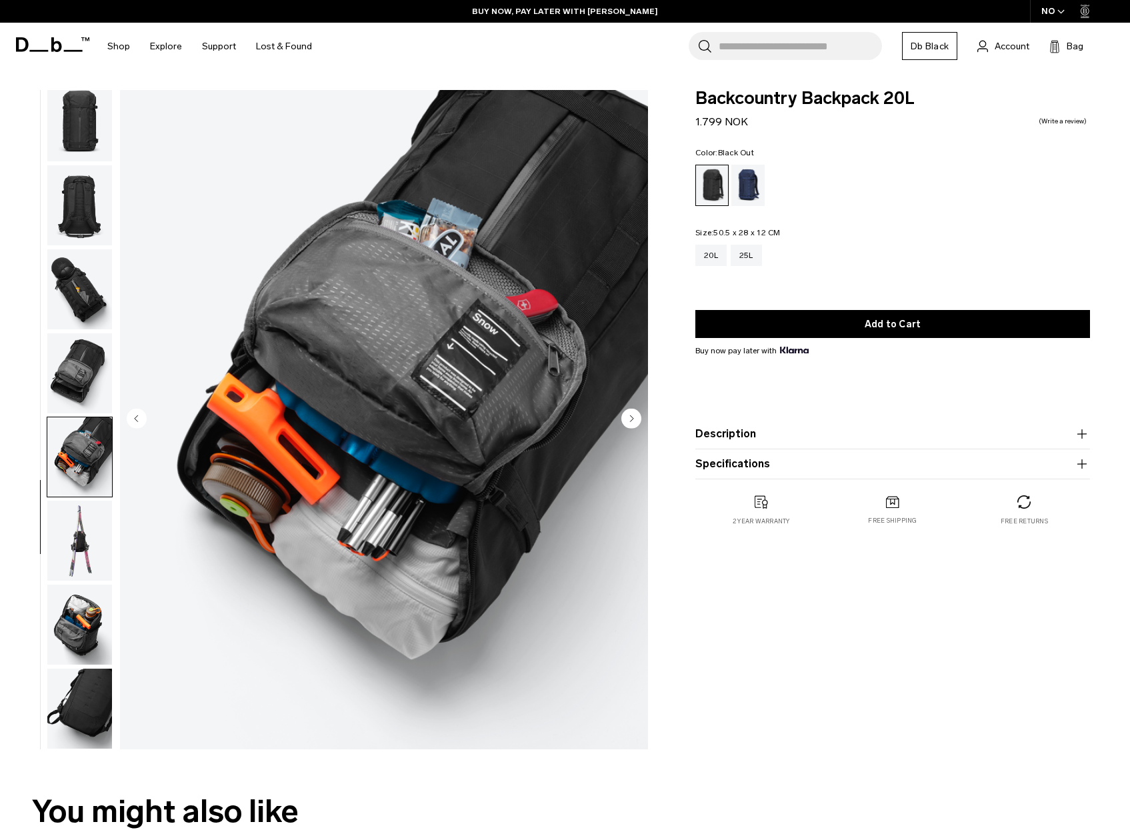
click at [59, 532] on img "button" at bounding box center [79, 541] width 65 height 80
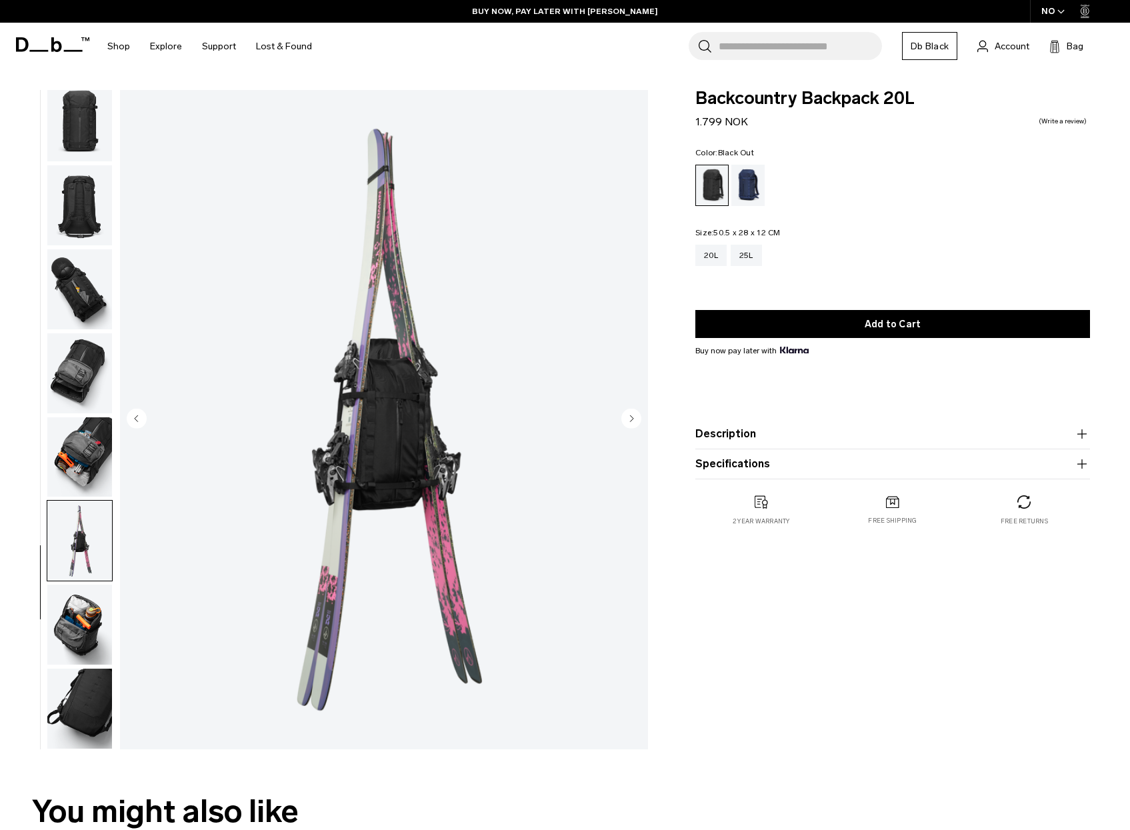
click at [81, 612] on img "button" at bounding box center [79, 625] width 65 height 80
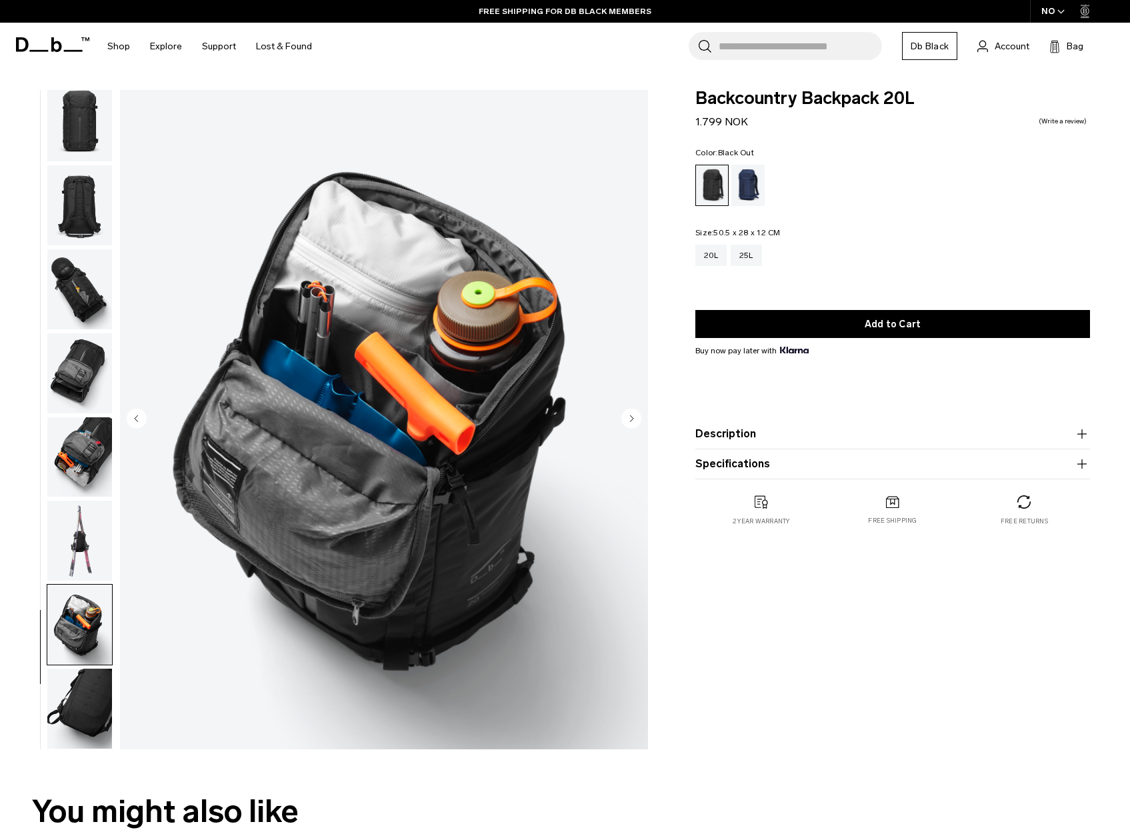
click at [86, 682] on img "button" at bounding box center [79, 709] width 65 height 80
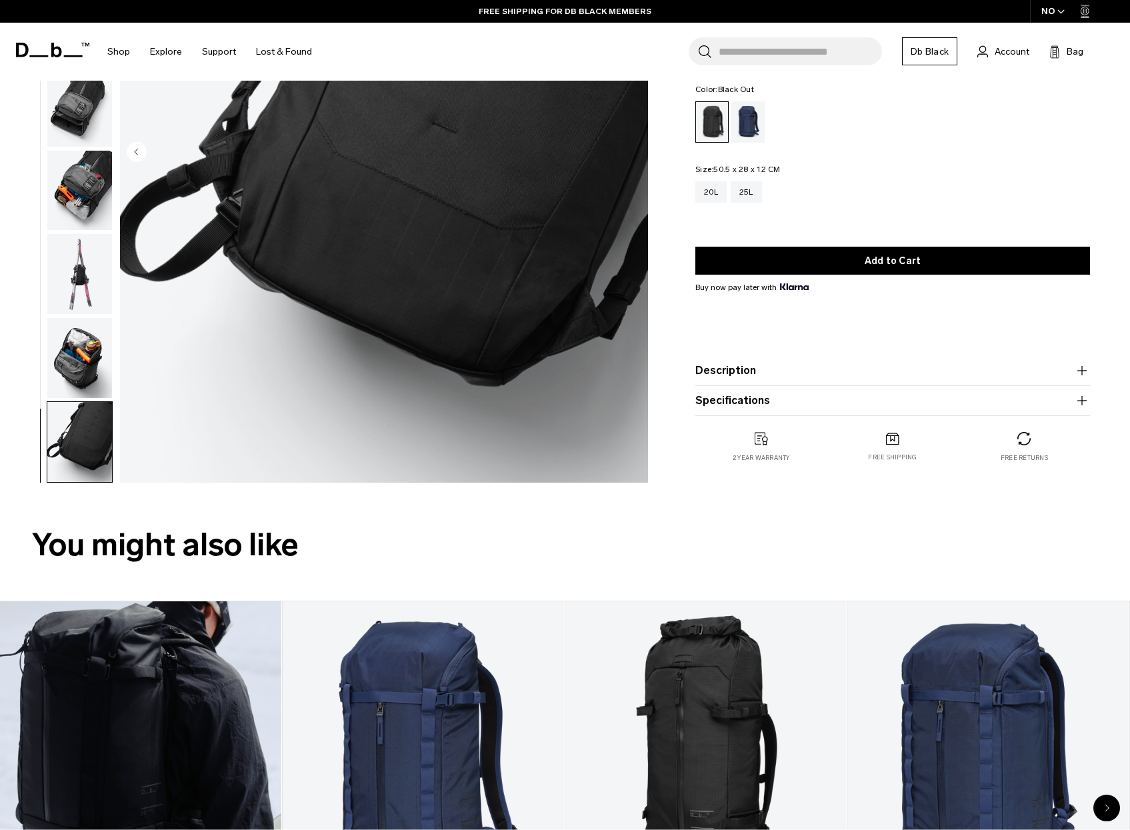
scroll to position [533, 0]
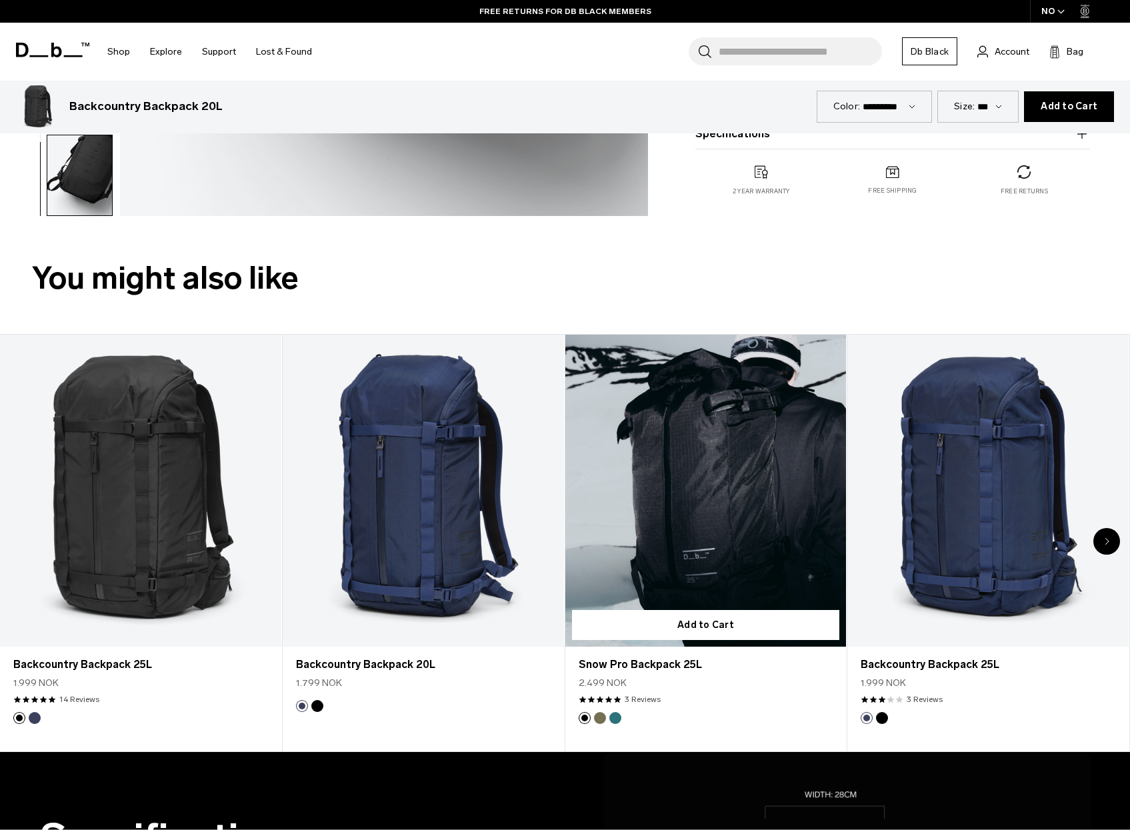
click at [735, 522] on link "Snow Pro Backpack 25L" at bounding box center [705, 491] width 281 height 313
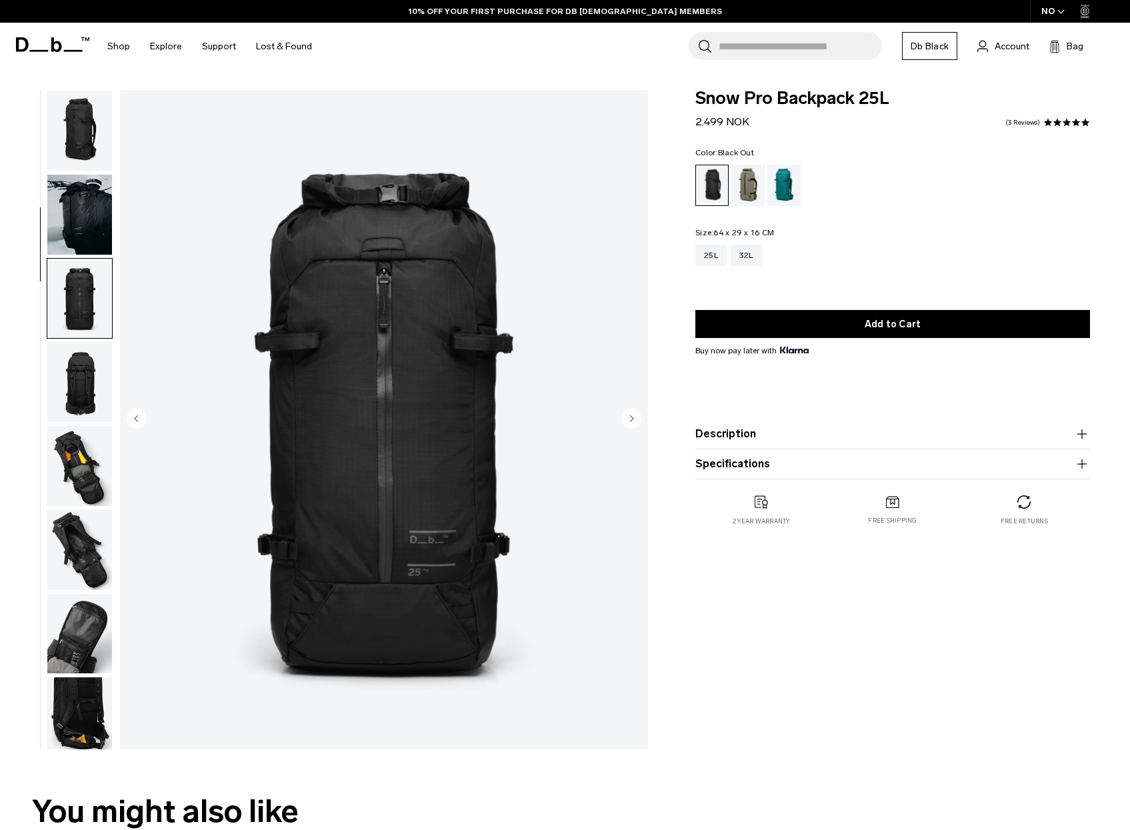
scroll to position [168, 0]
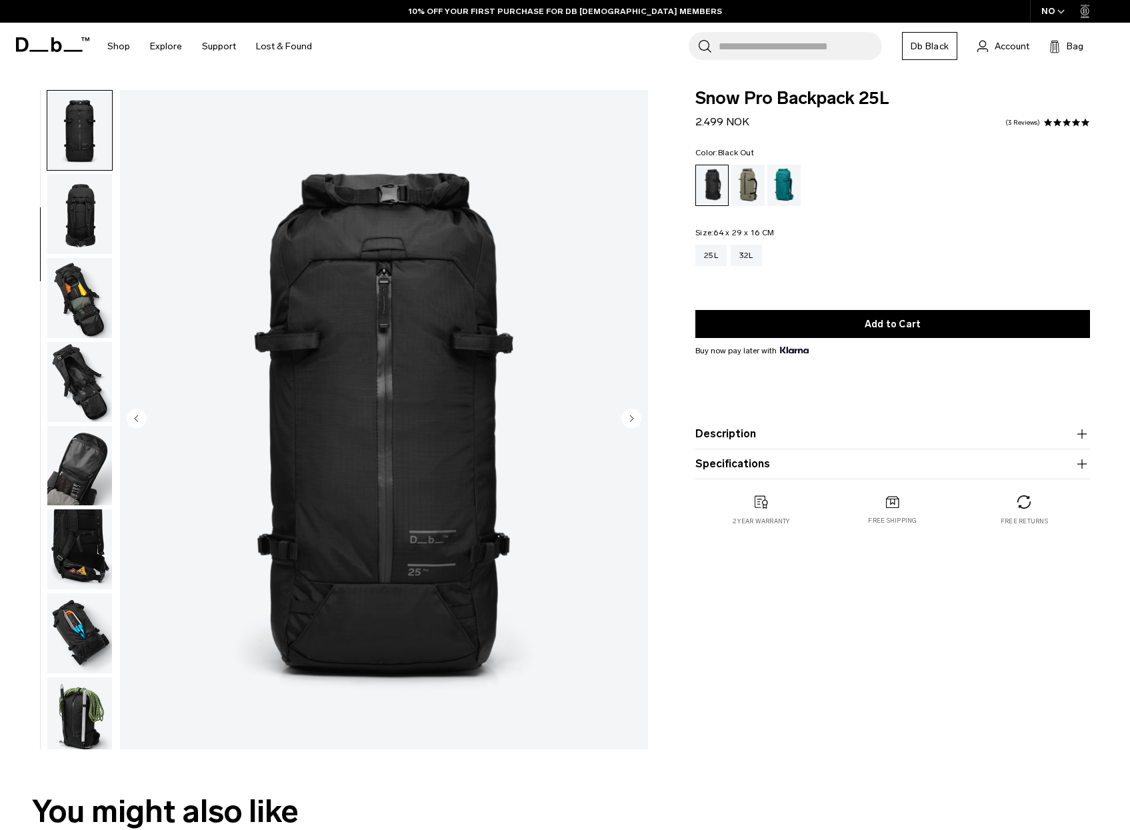
click at [77, 235] on img "button" at bounding box center [79, 214] width 65 height 80
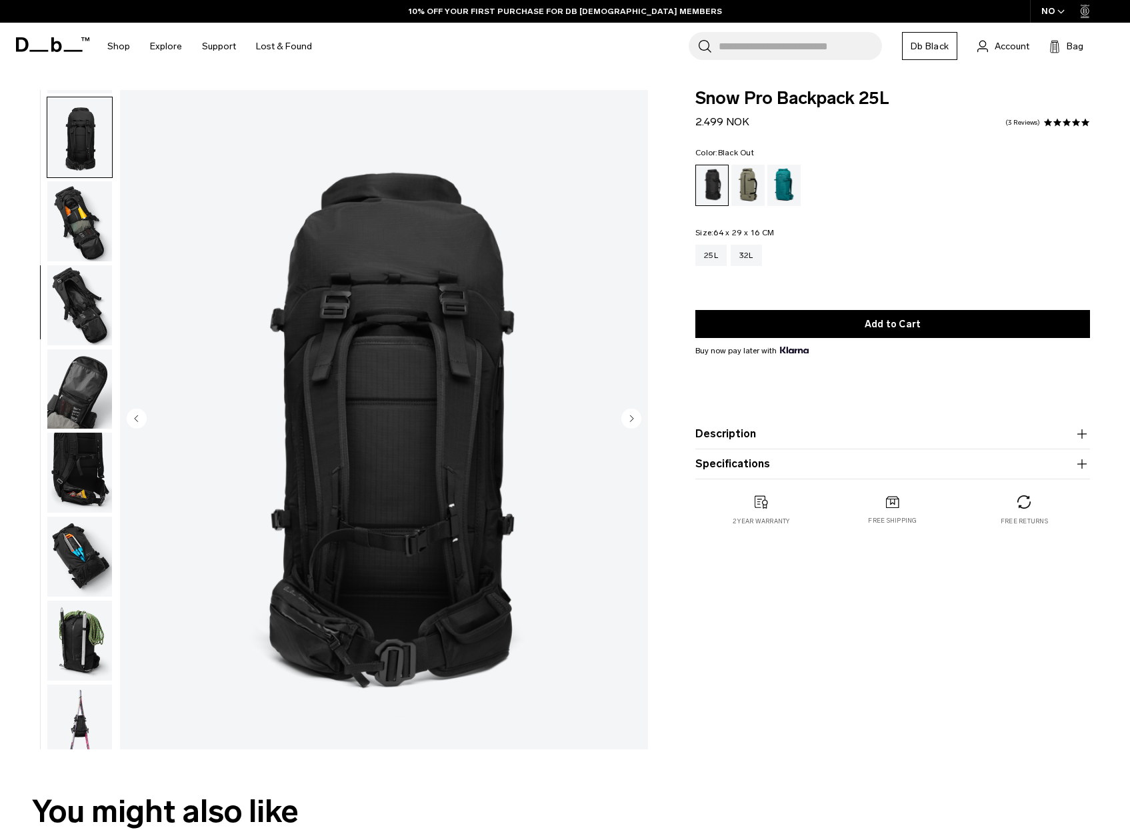
scroll to position [251, 0]
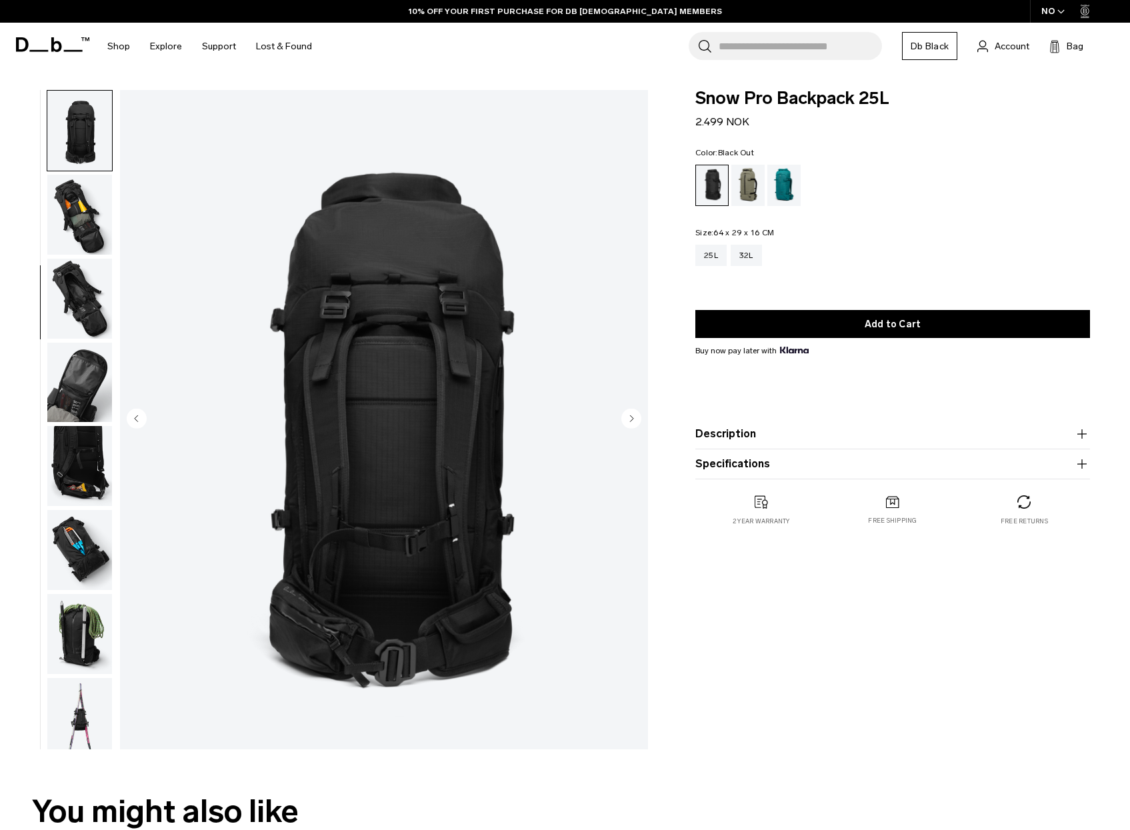
click at [77, 251] on img "button" at bounding box center [79, 215] width 65 height 80
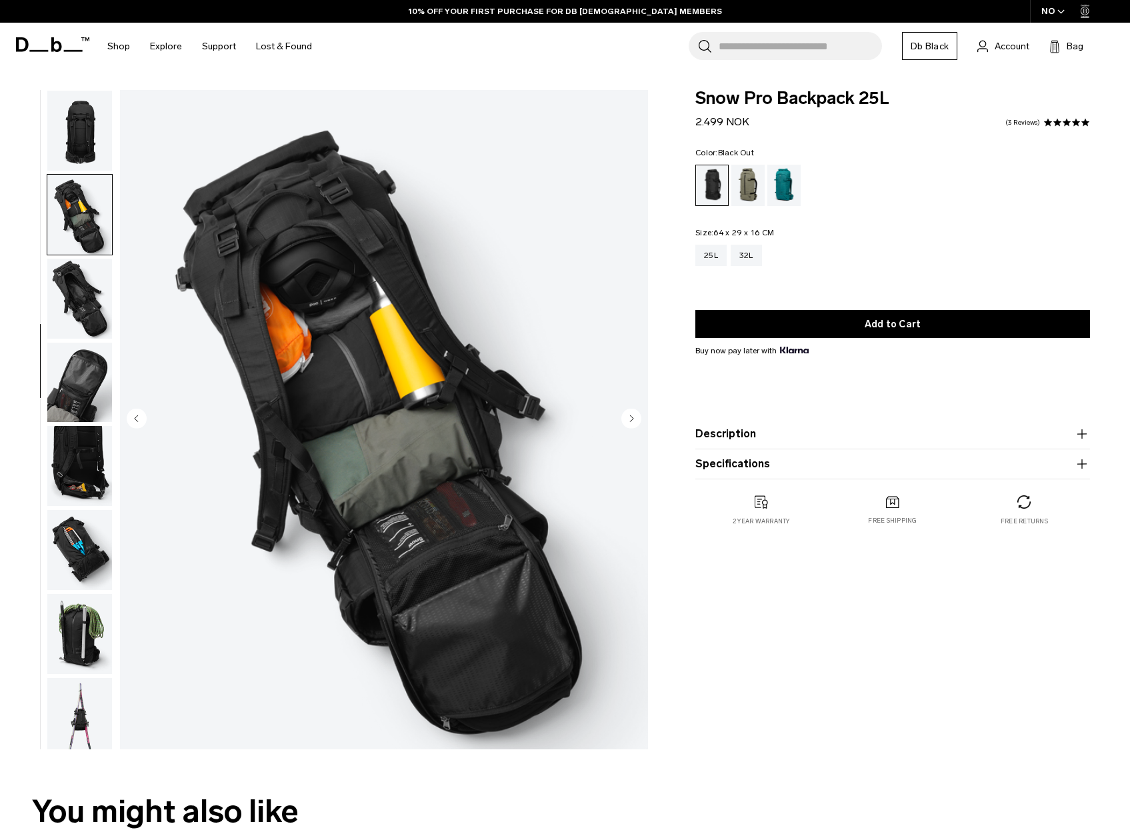
scroll to position [261, 0]
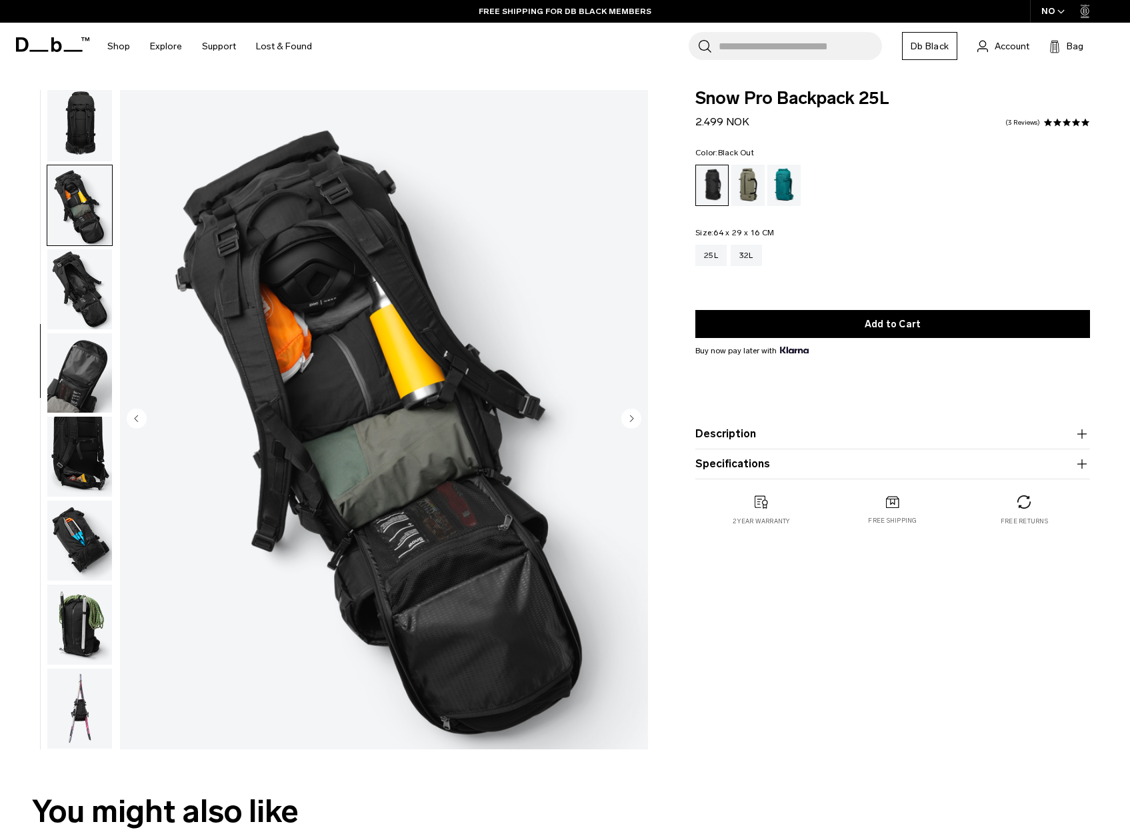
click at [77, 268] on img "button" at bounding box center [79, 289] width 65 height 80
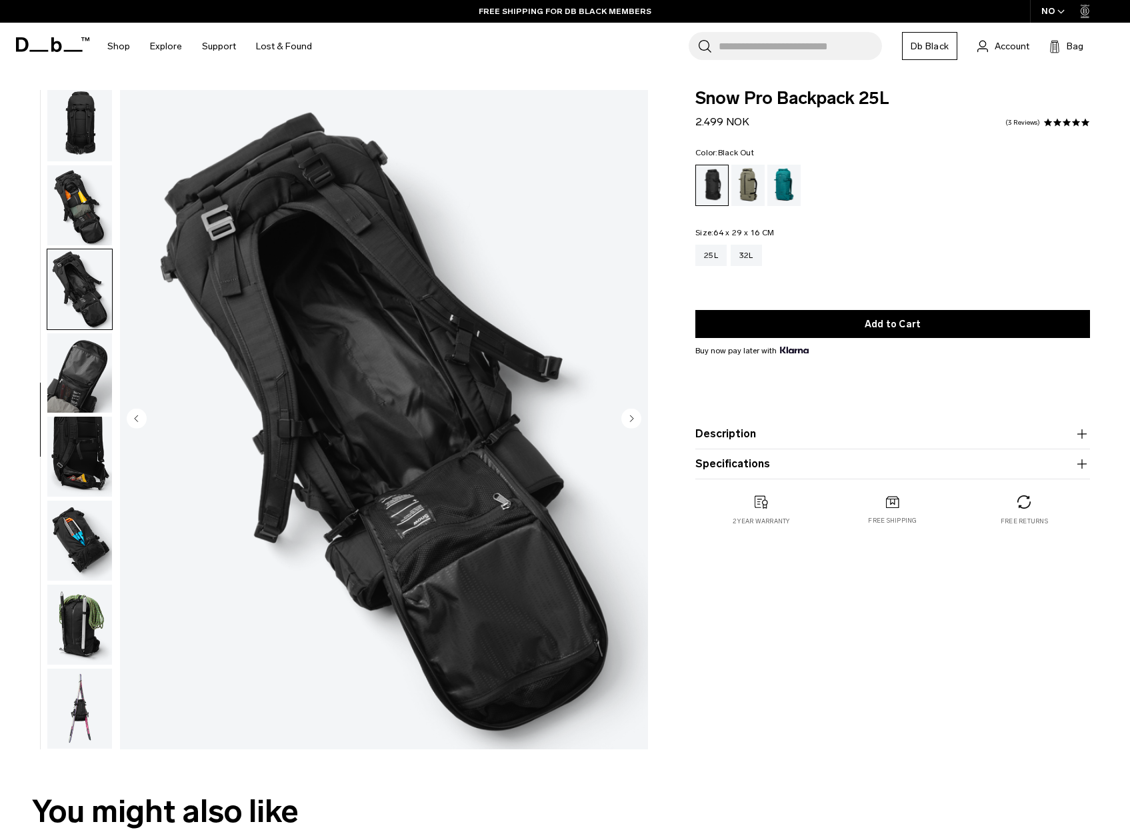
click at [85, 361] on img "button" at bounding box center [79, 373] width 65 height 80
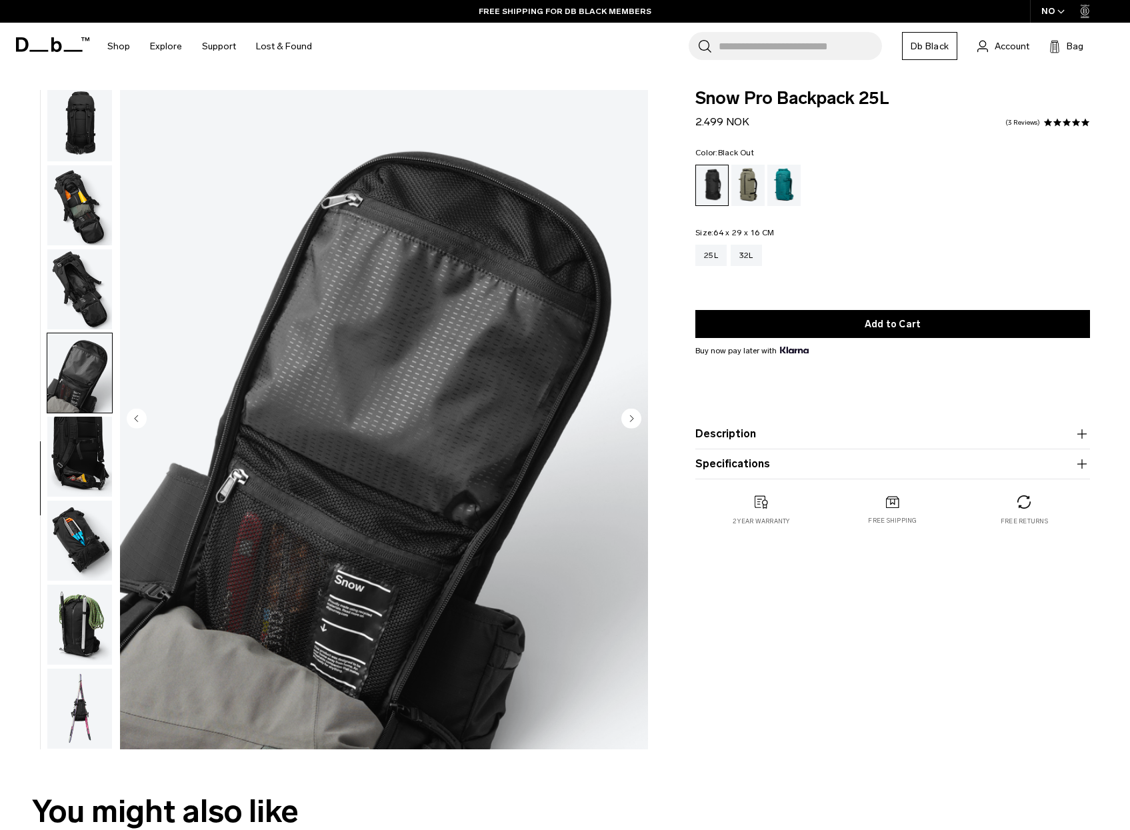
click at [85, 441] on img "button" at bounding box center [79, 457] width 65 height 80
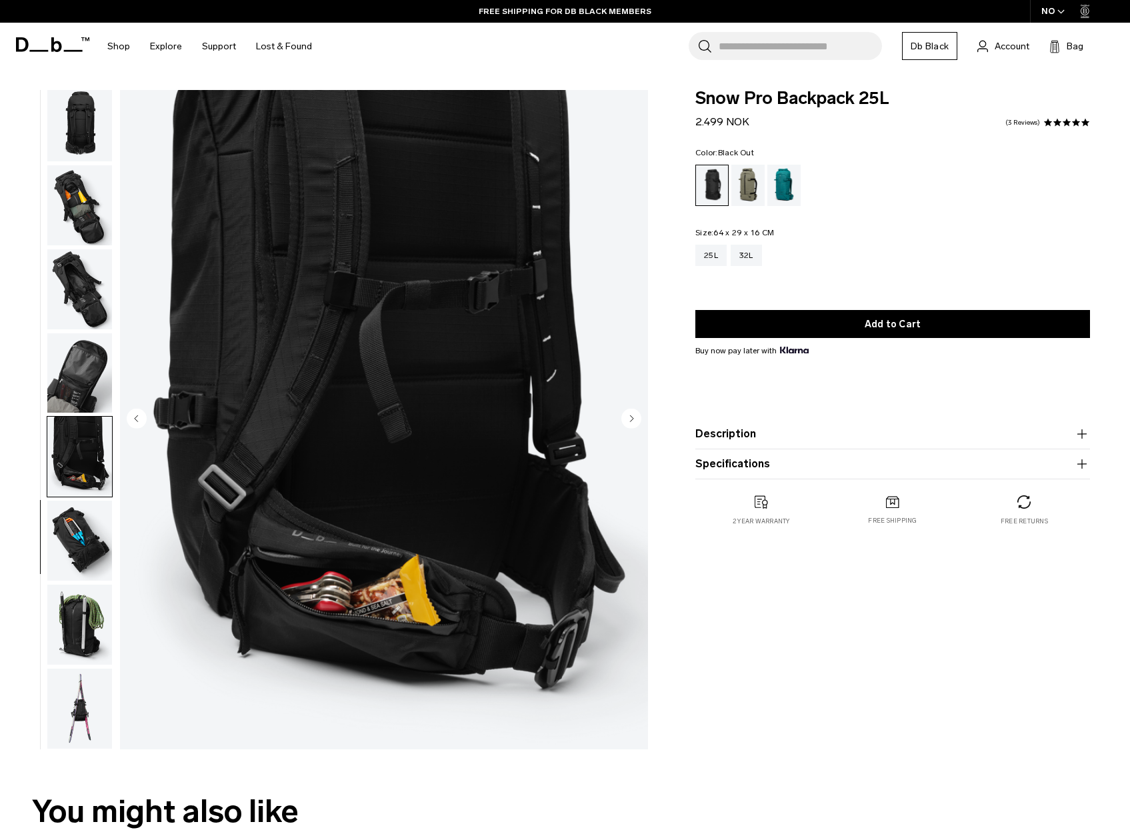
click at [81, 526] on img "button" at bounding box center [79, 541] width 65 height 80
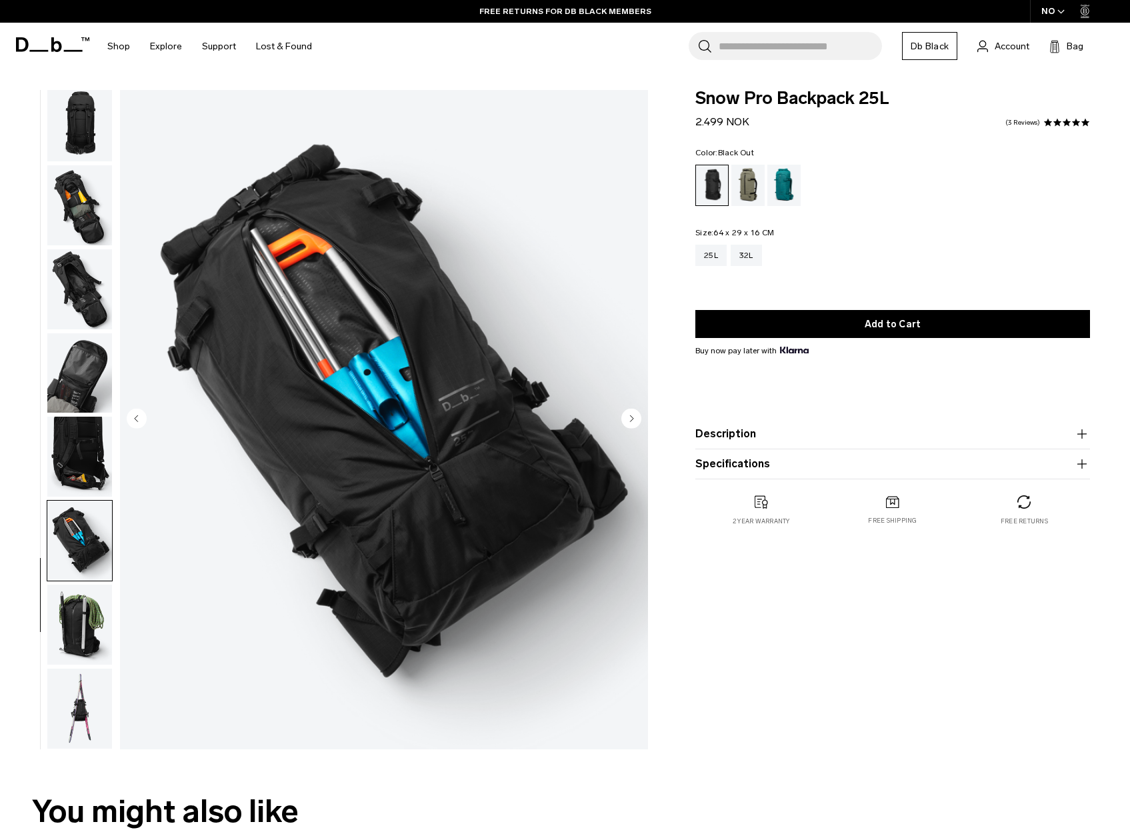
click at [74, 627] on img "button" at bounding box center [79, 625] width 65 height 80
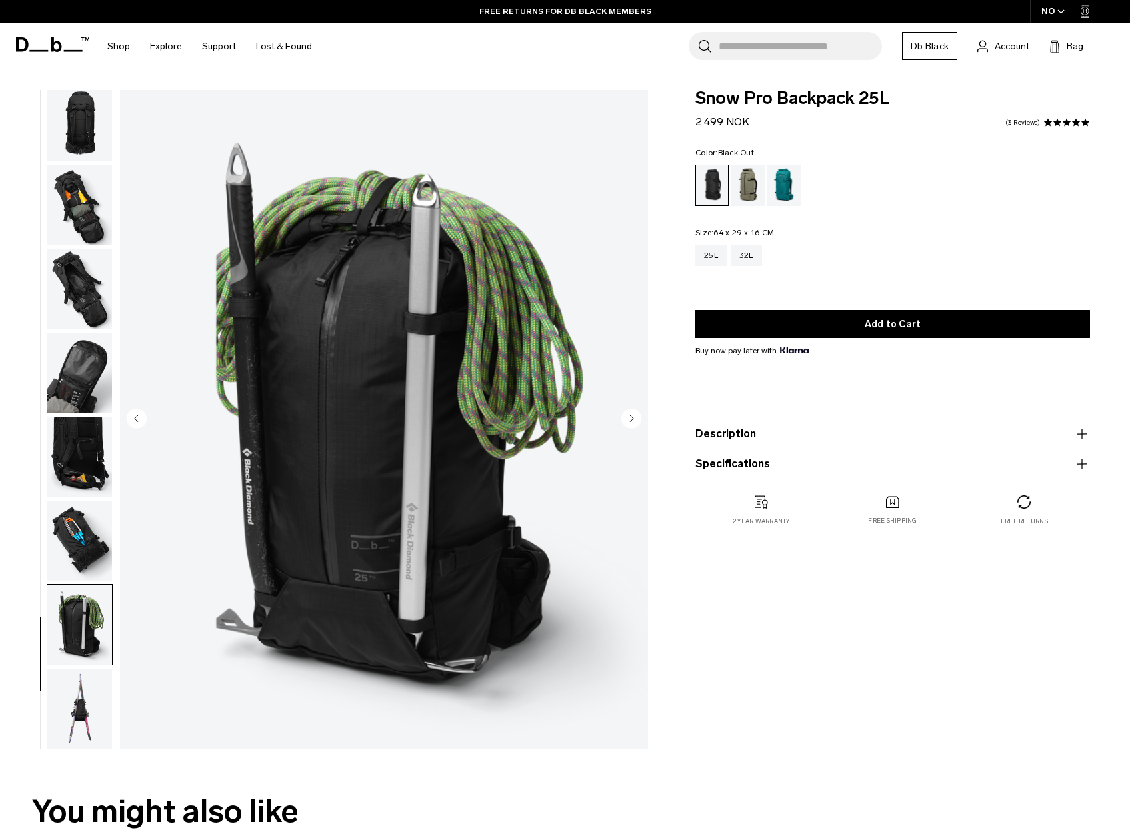
click at [79, 703] on img "button" at bounding box center [79, 709] width 65 height 80
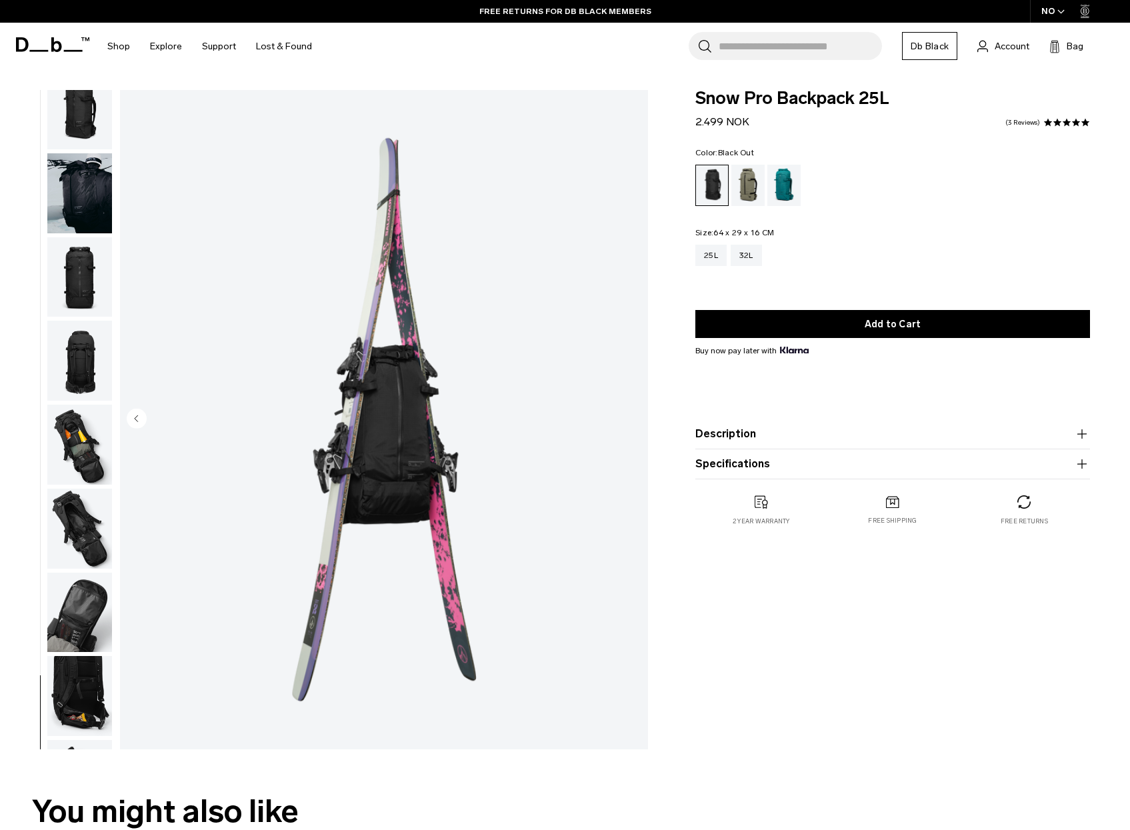
scroll to position [0, 0]
